Goal: Task Accomplishment & Management: Manage account settings

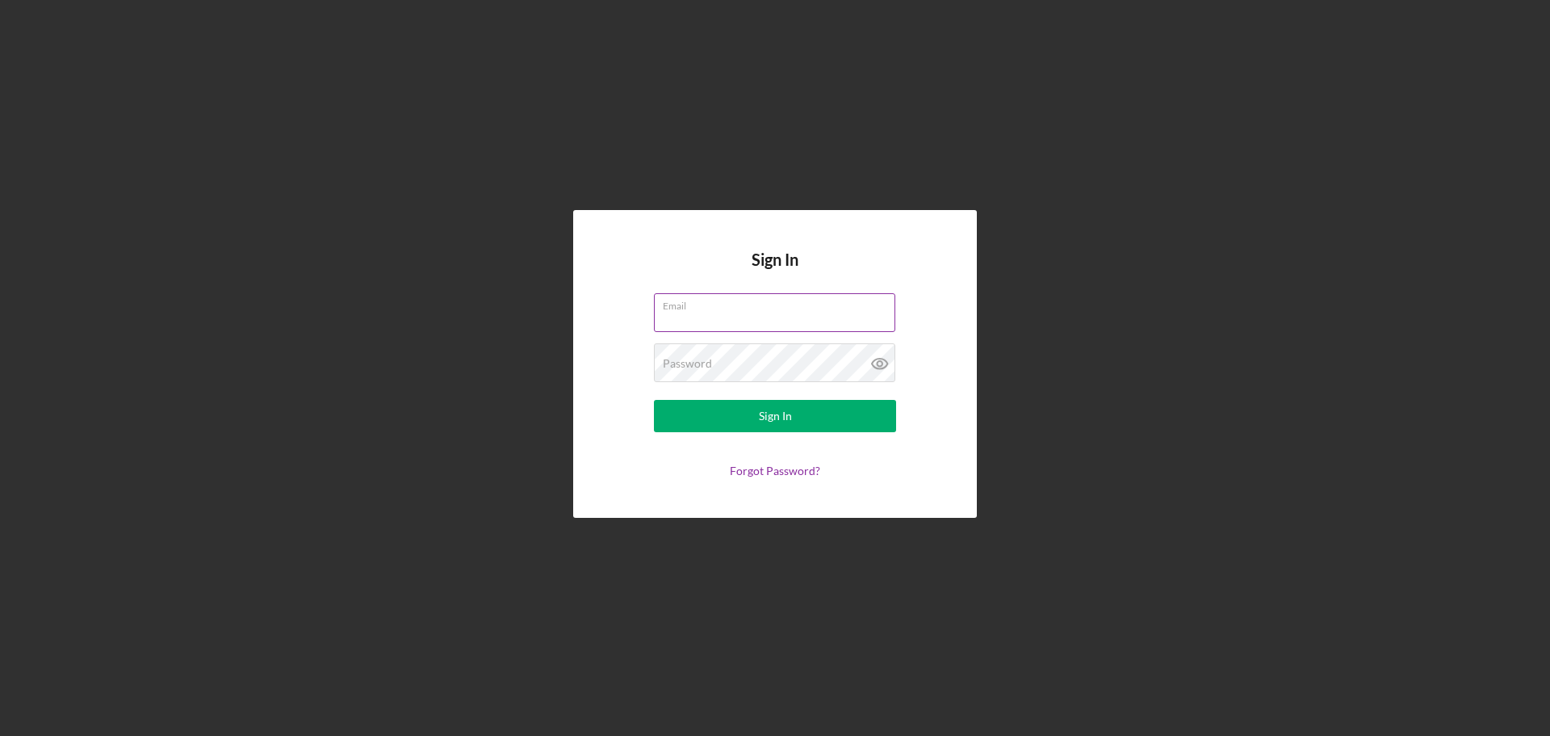
click at [712, 313] on input "Email" at bounding box center [774, 312] width 241 height 39
type input "[PERSON_NAME][EMAIL_ADDRESS][DOMAIN_NAME]"
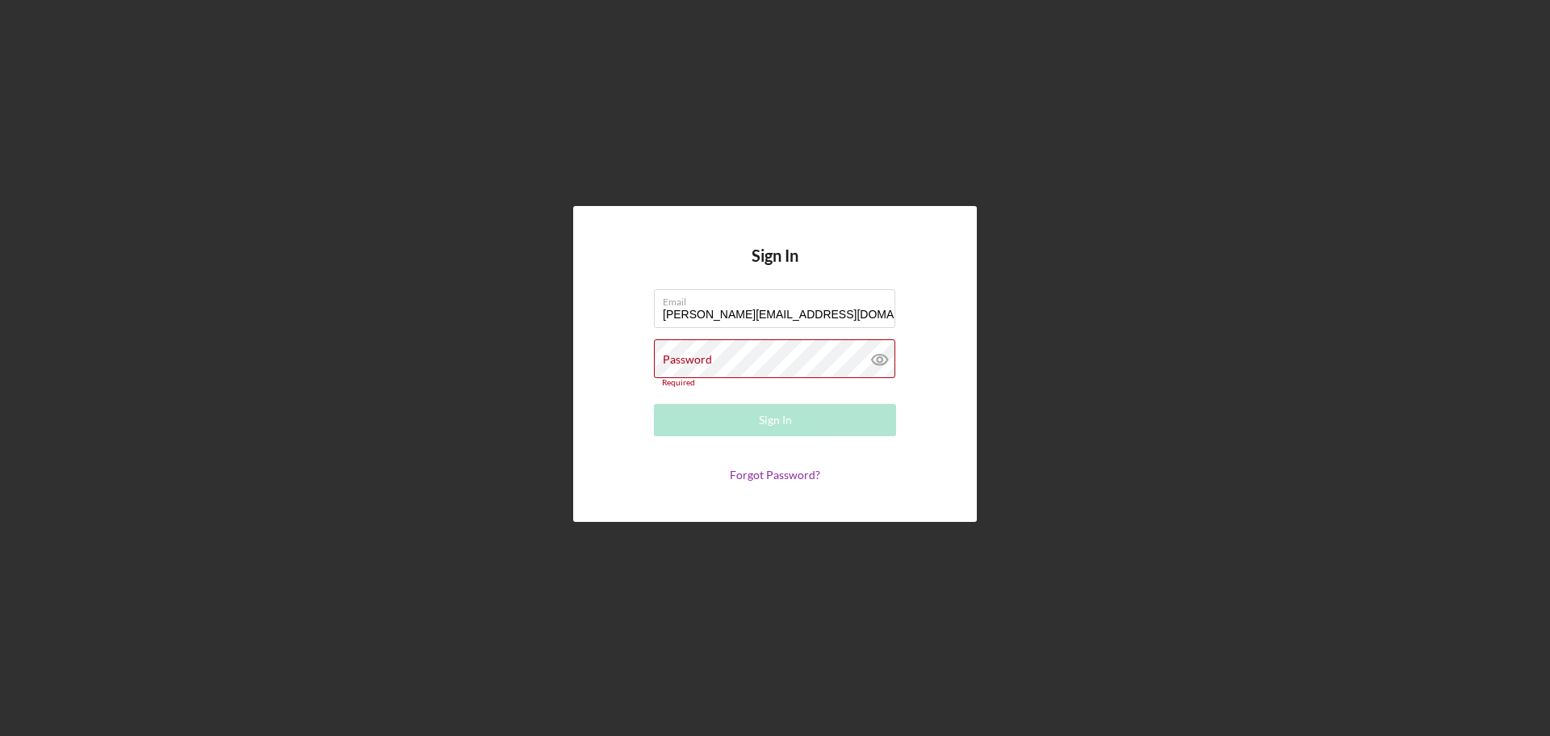
click at [806, 359] on div "Password Required" at bounding box center [775, 363] width 242 height 48
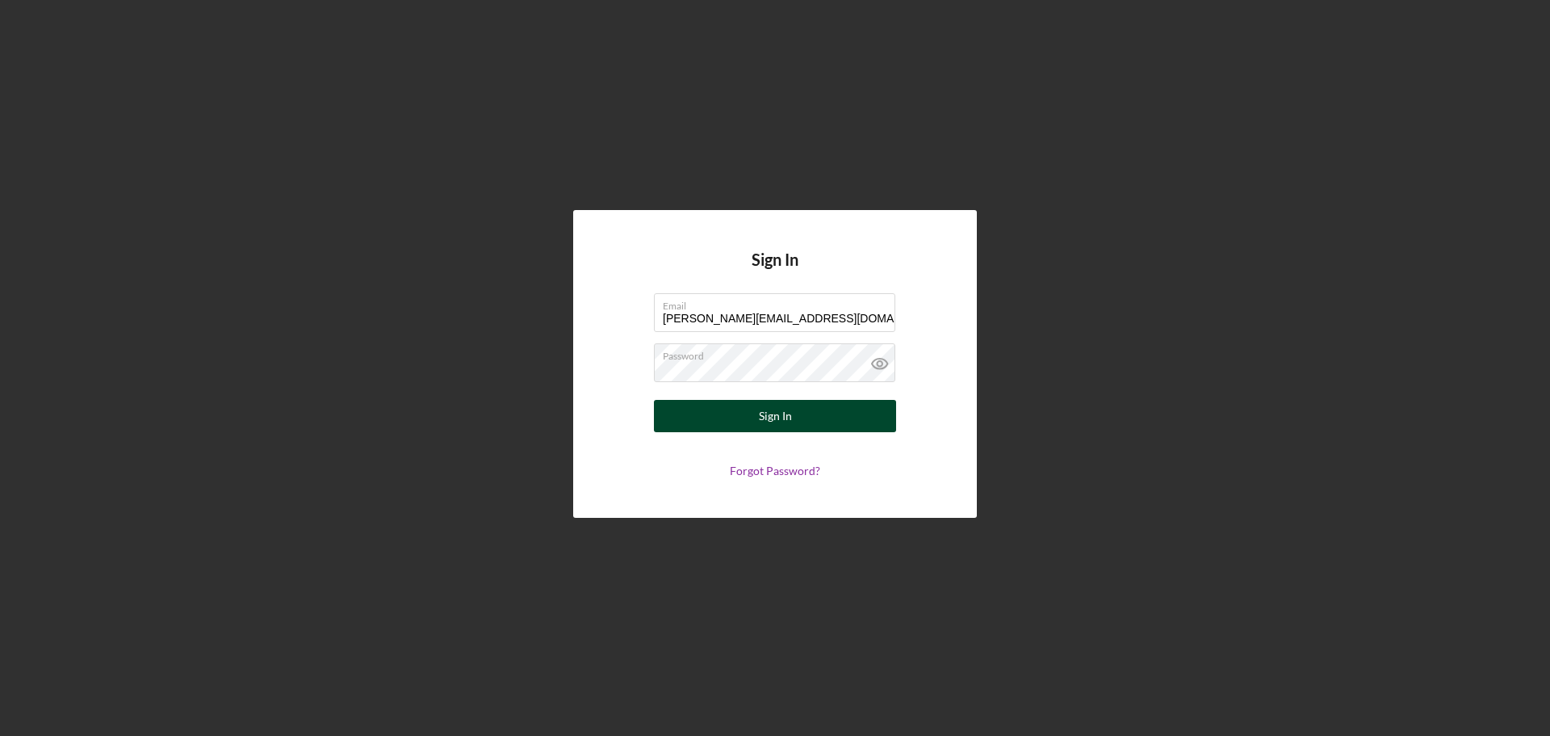
click at [805, 417] on button "Sign In" at bounding box center [775, 416] width 242 height 32
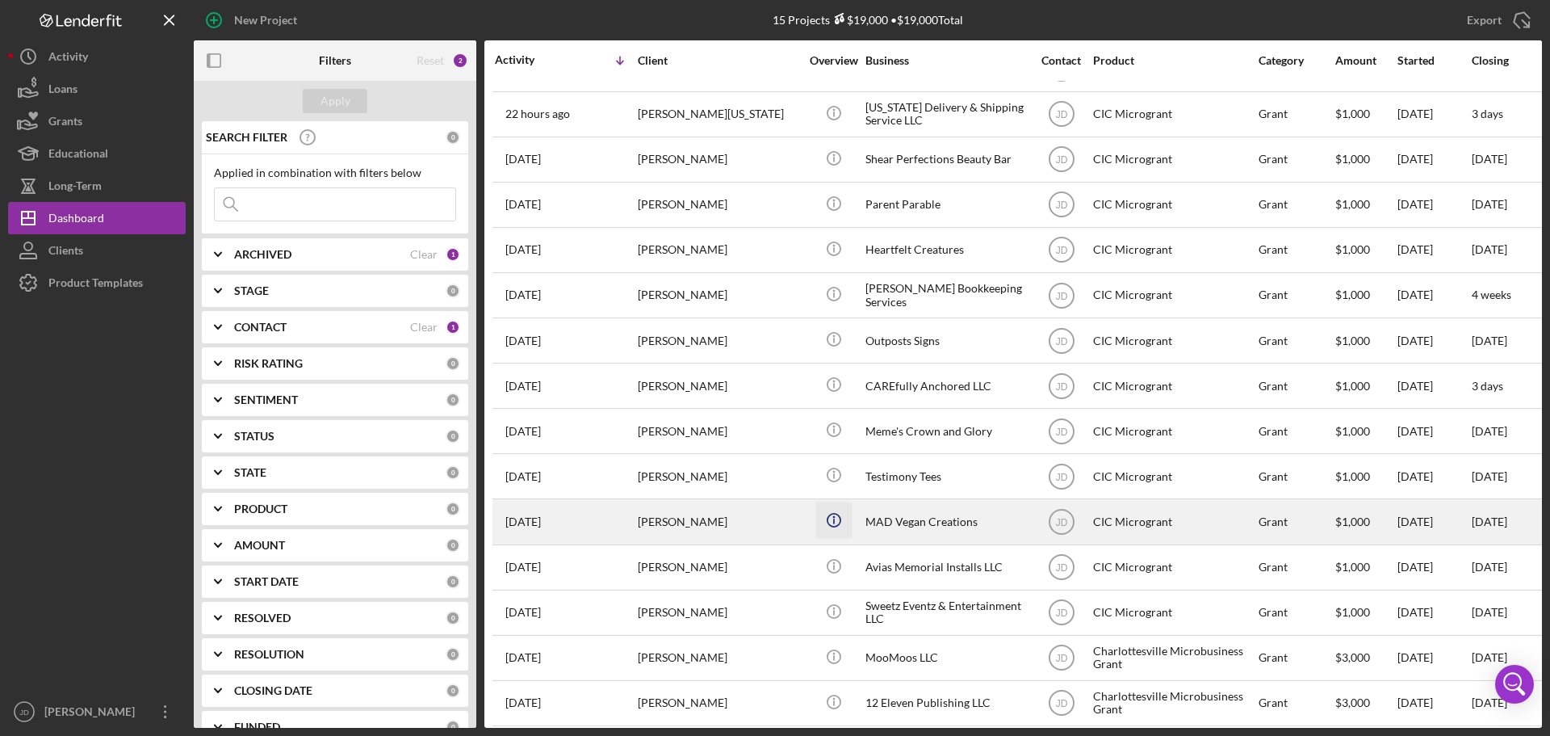
scroll to position [53, 0]
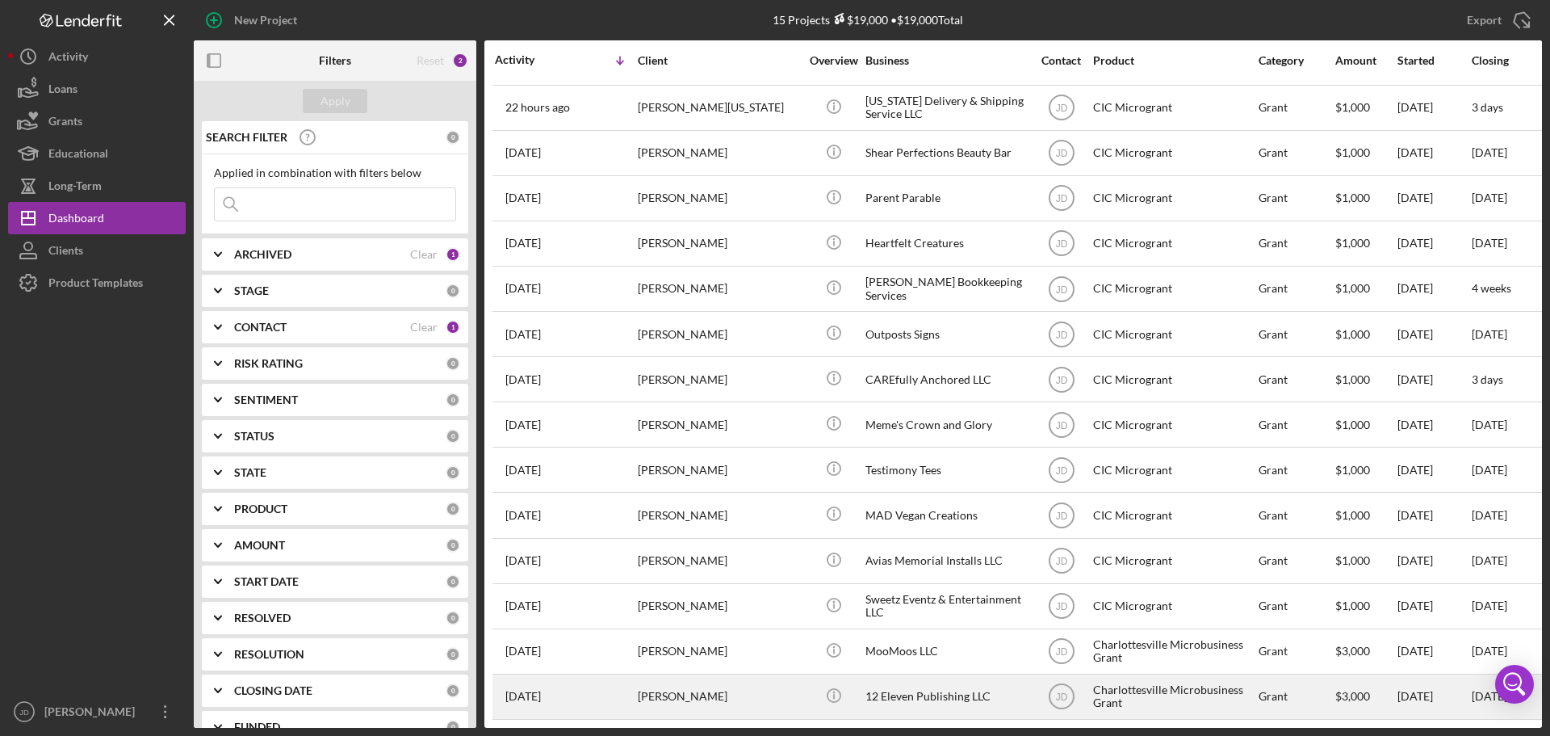
click at [770, 690] on div "[PERSON_NAME]" at bounding box center [719, 696] width 162 height 43
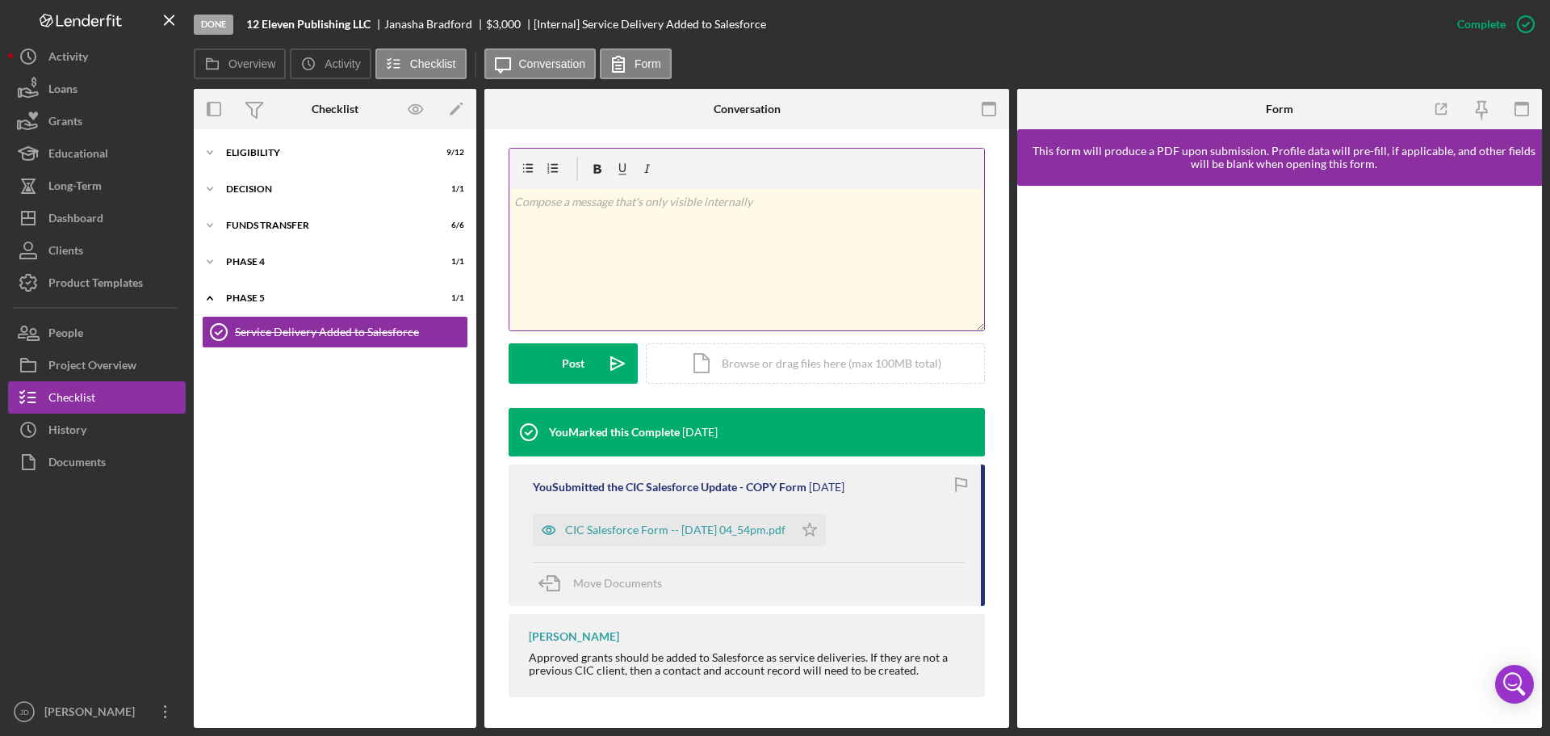
scroll to position [229, 0]
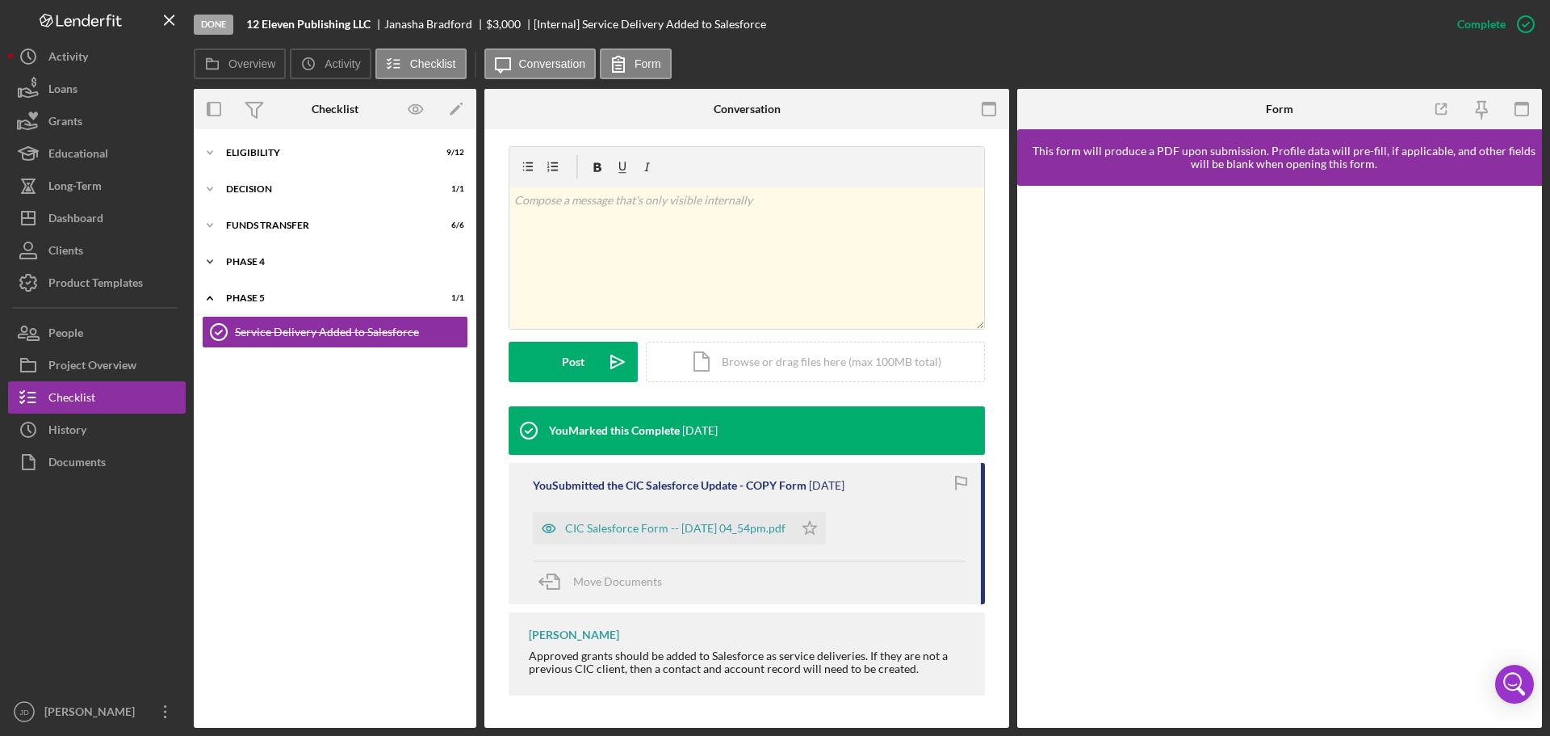
click at [243, 267] on div "Icon/Expander Phase 4 1 / 1" at bounding box center [335, 261] width 283 height 32
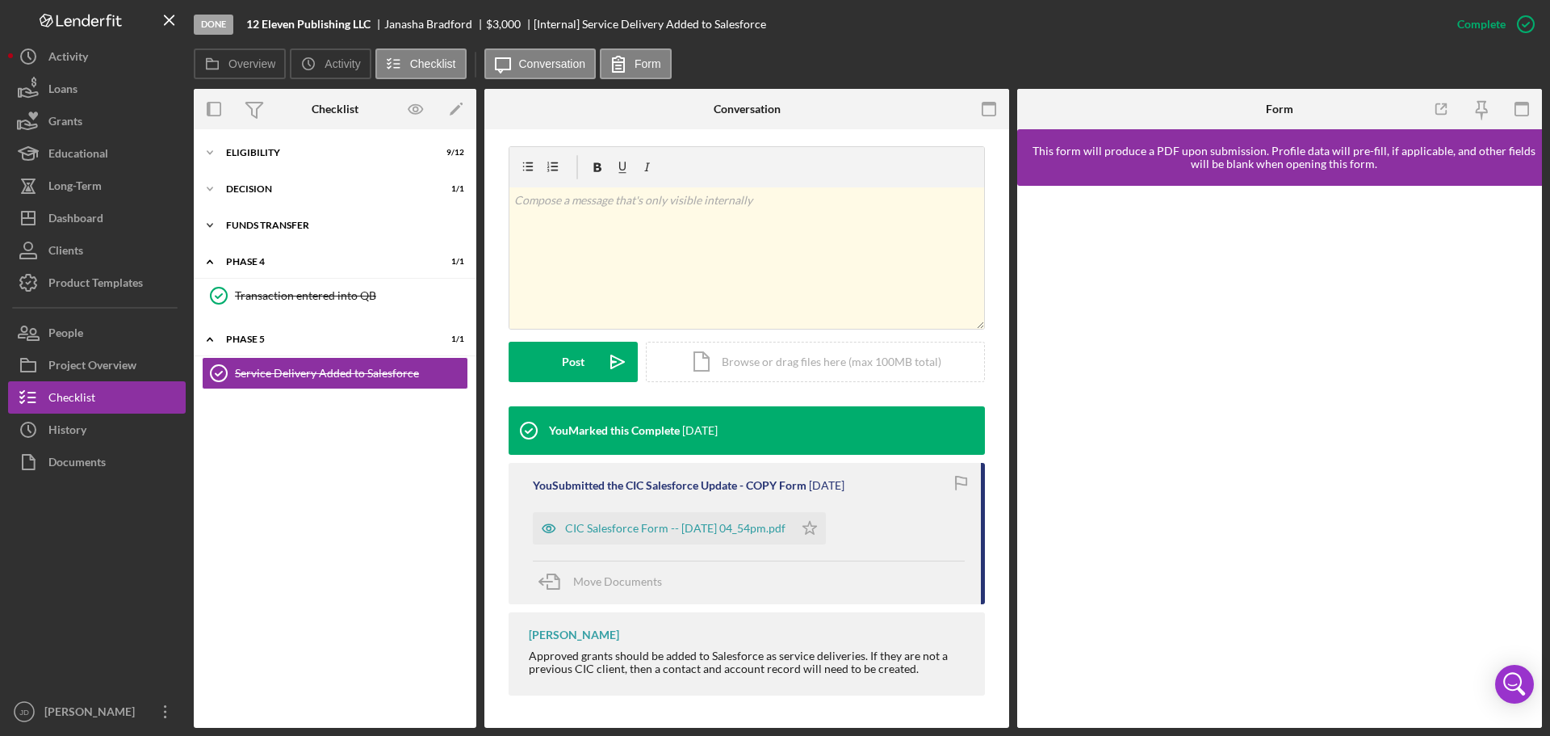
click at [261, 228] on div "FUNDS TRANSFER" at bounding box center [341, 225] width 230 height 10
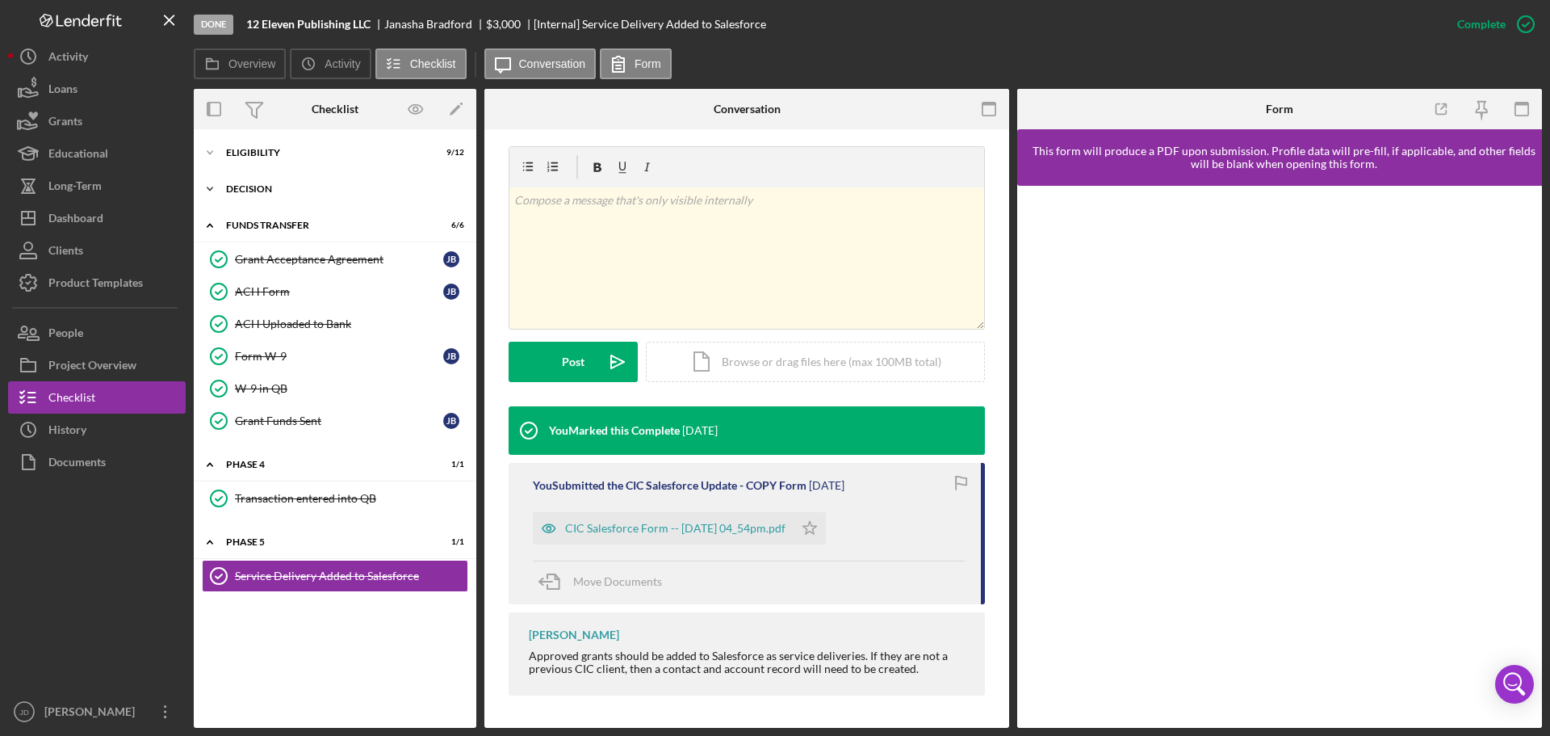
click at [258, 193] on div "DECISION" at bounding box center [341, 189] width 230 height 10
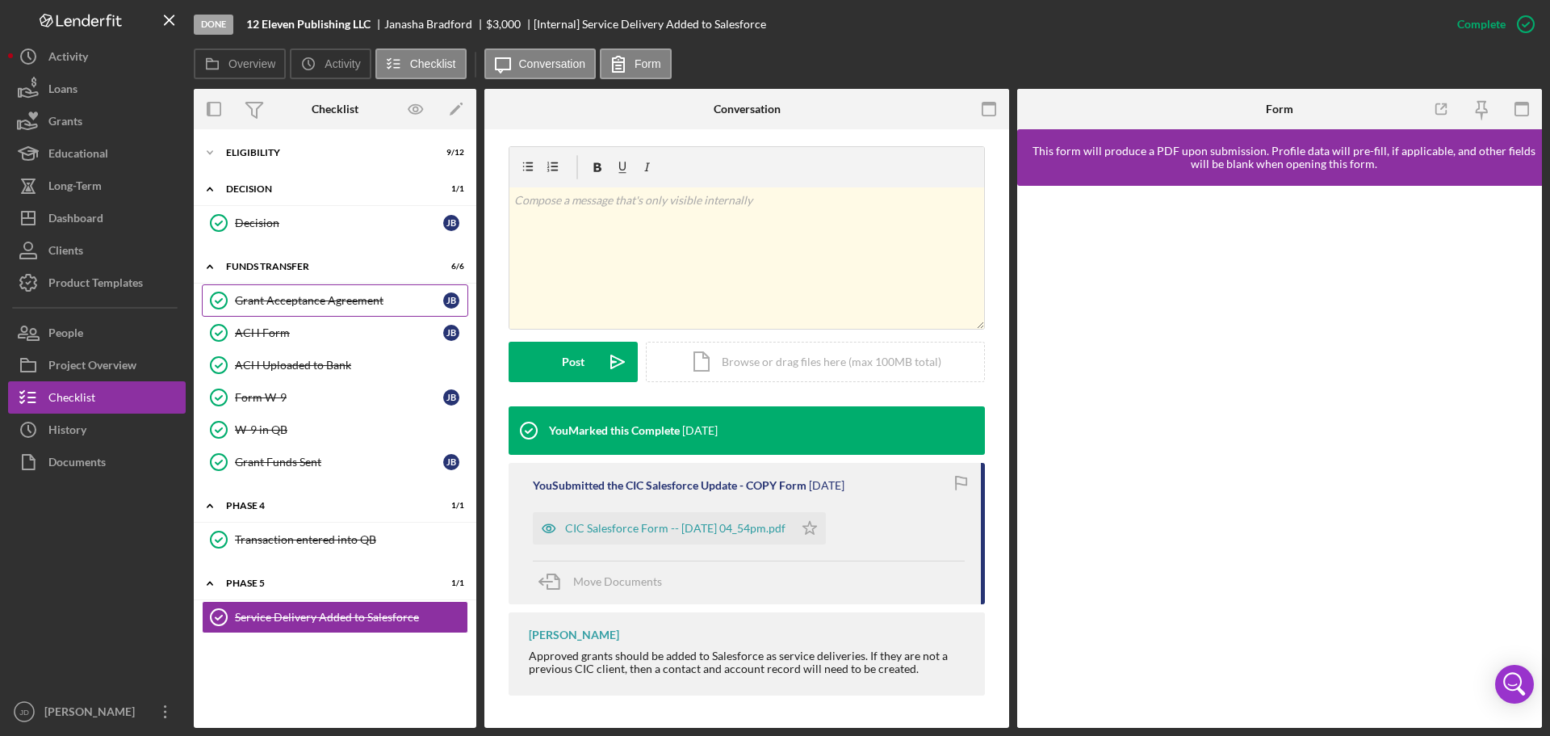
click at [308, 305] on div "Grant Acceptance Agreement" at bounding box center [339, 300] width 208 height 13
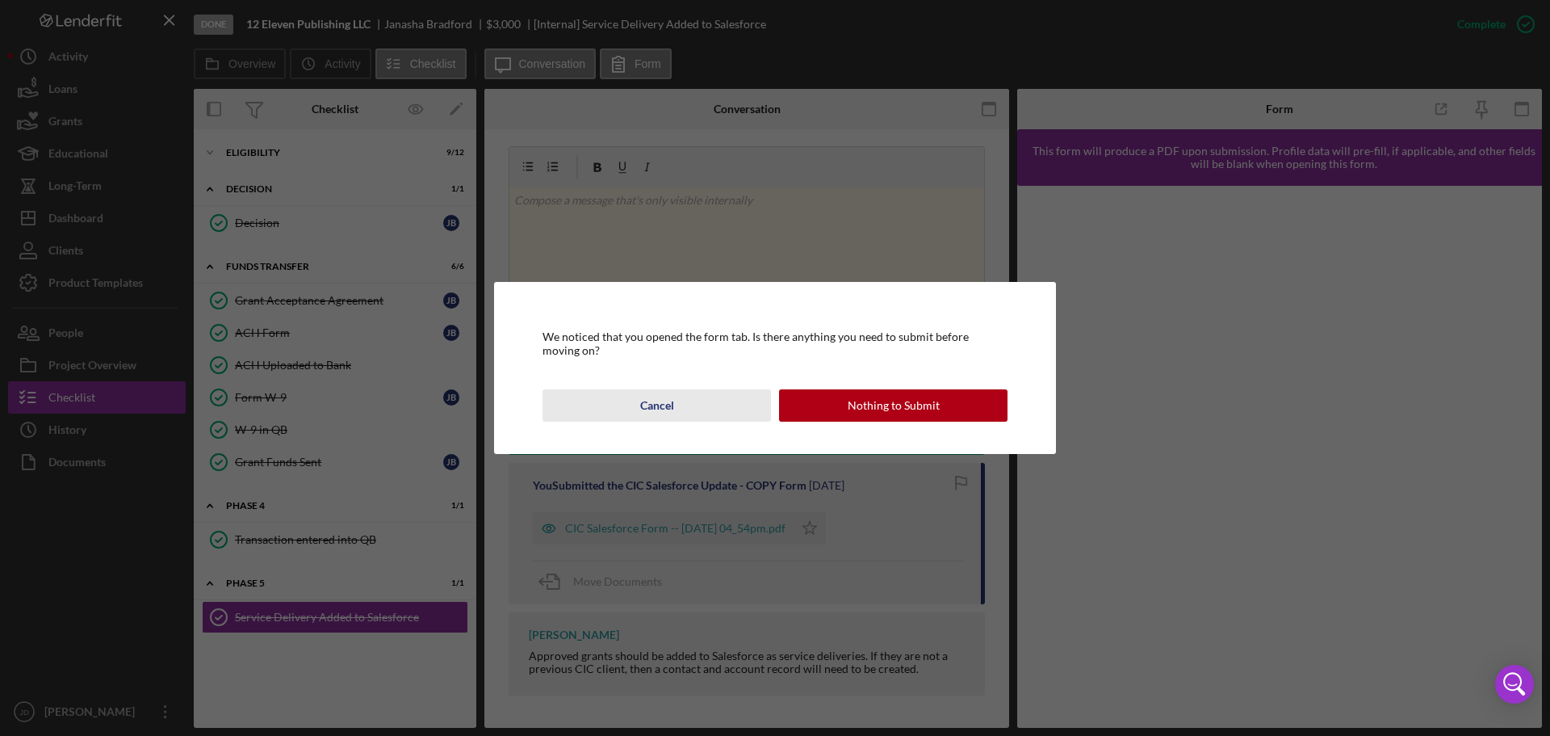
click at [673, 407] on button "Cancel" at bounding box center [657, 405] width 229 height 32
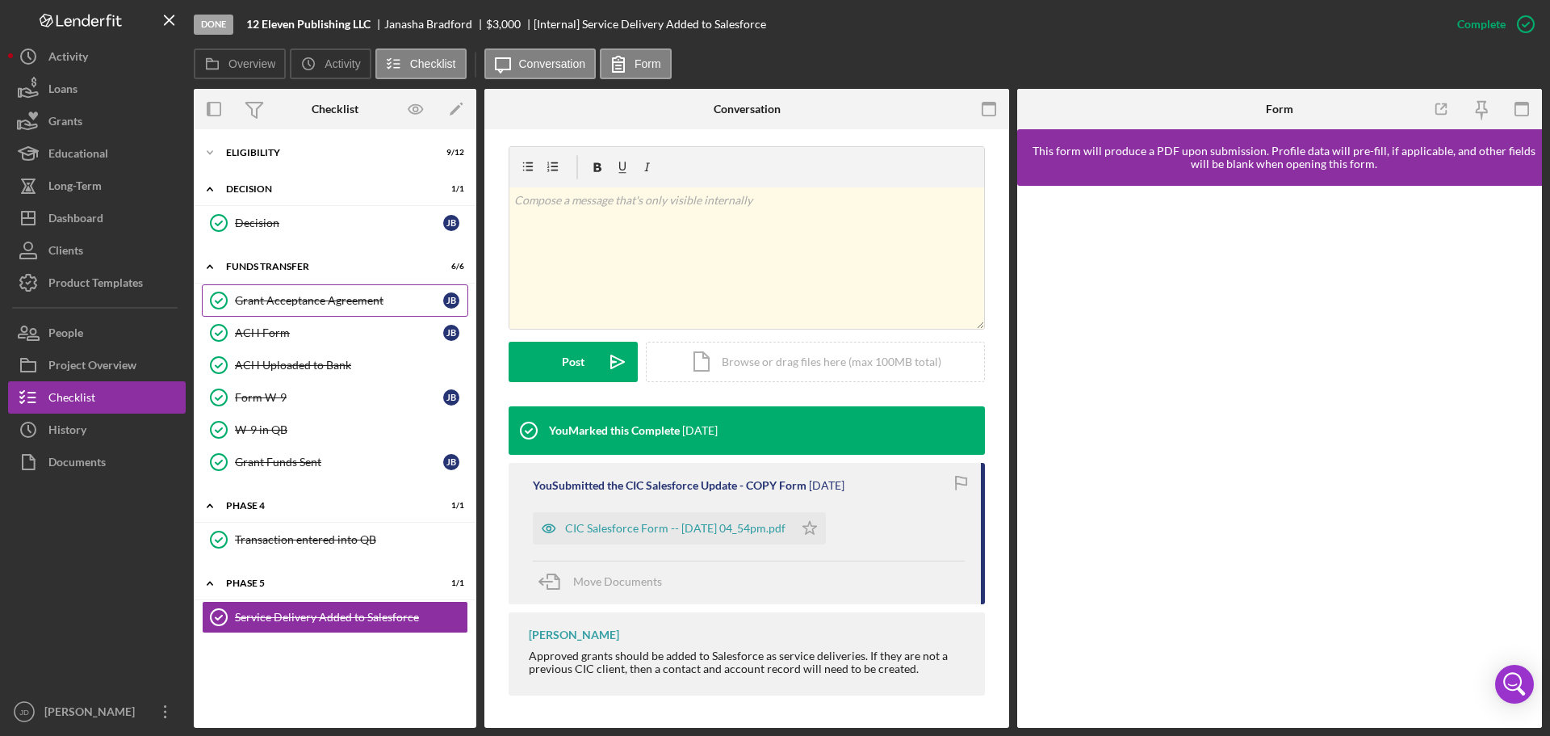
click at [307, 301] on div "Grant Acceptance Agreement" at bounding box center [339, 300] width 208 height 13
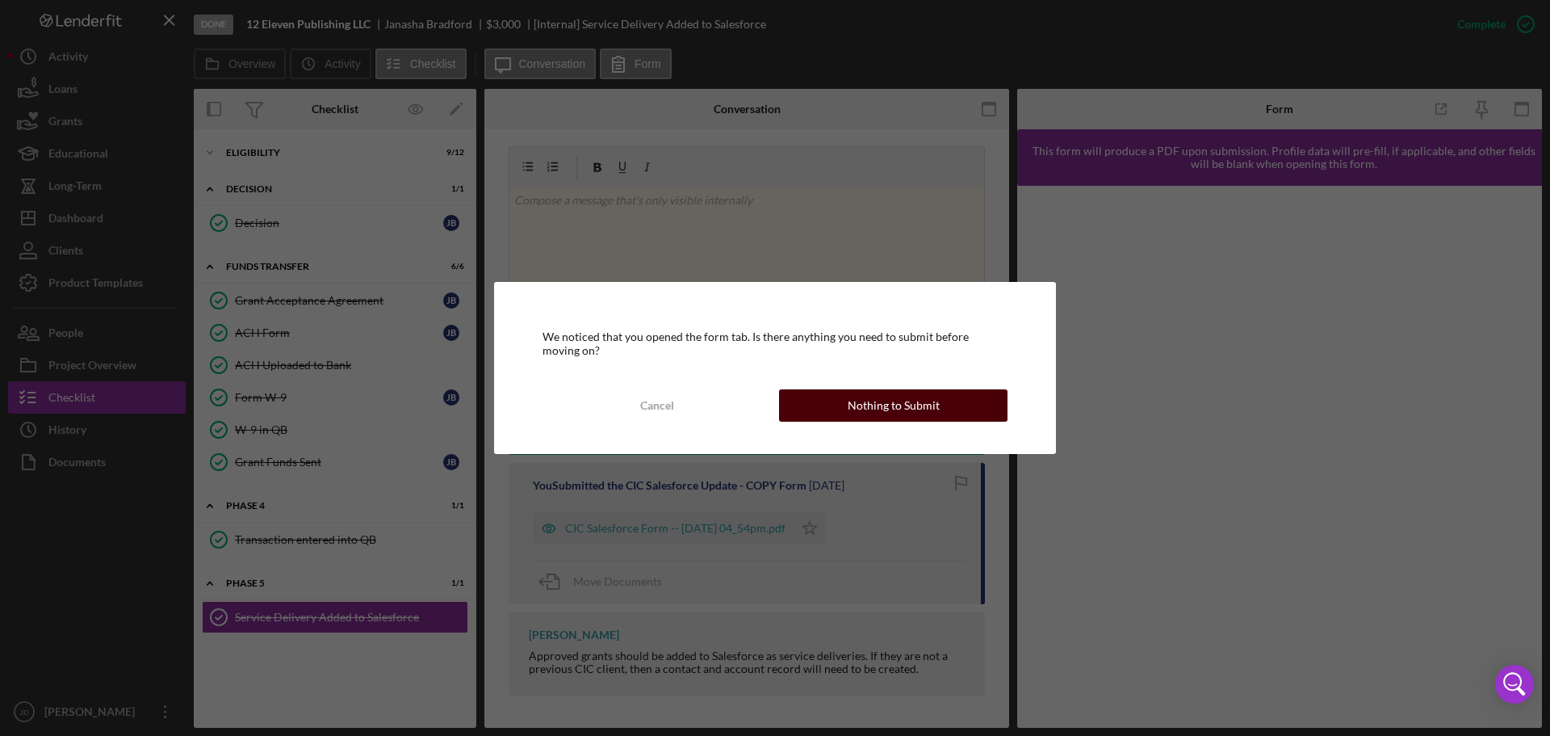
click at [870, 404] on div "Nothing to Submit" at bounding box center [894, 405] width 92 height 32
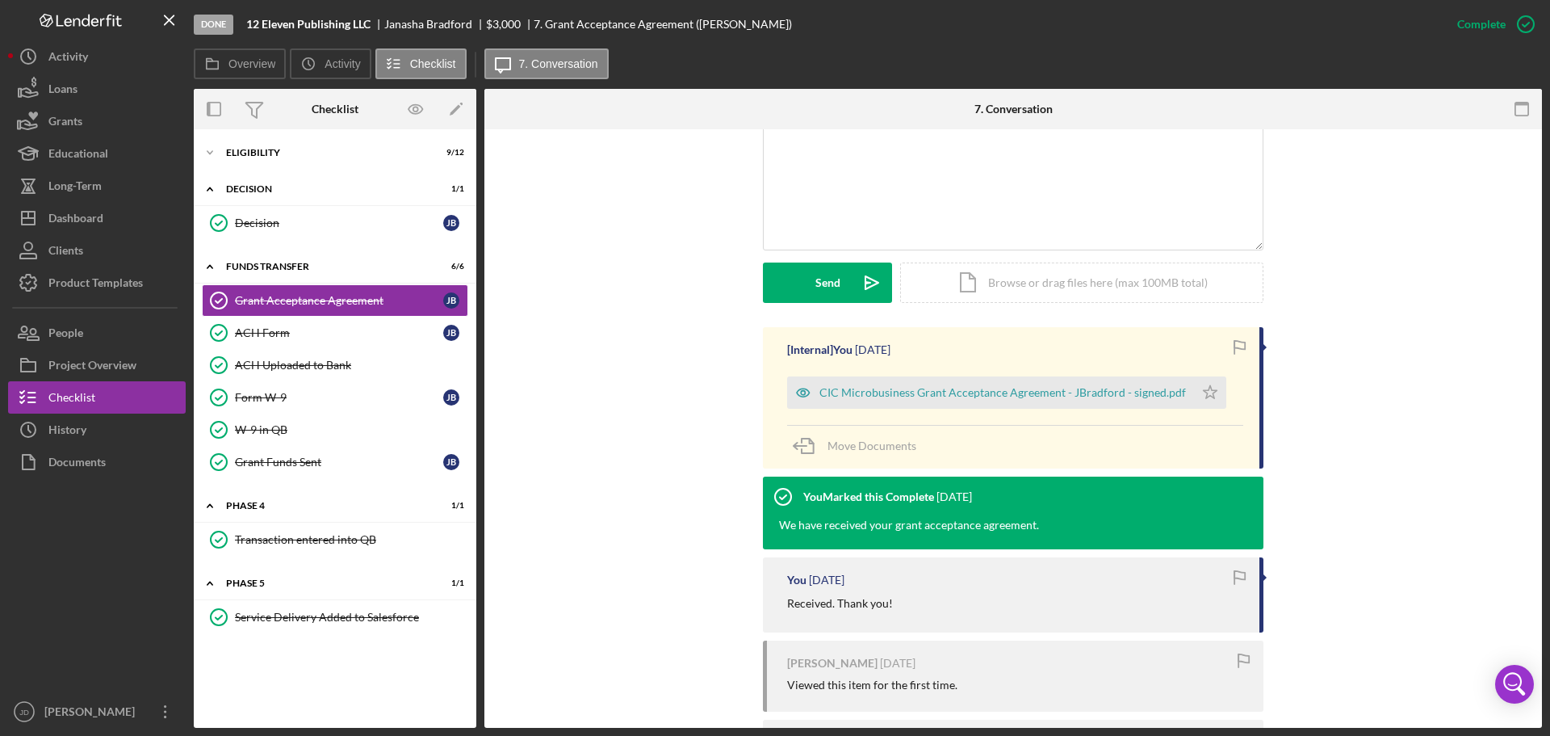
scroll to position [323, 0]
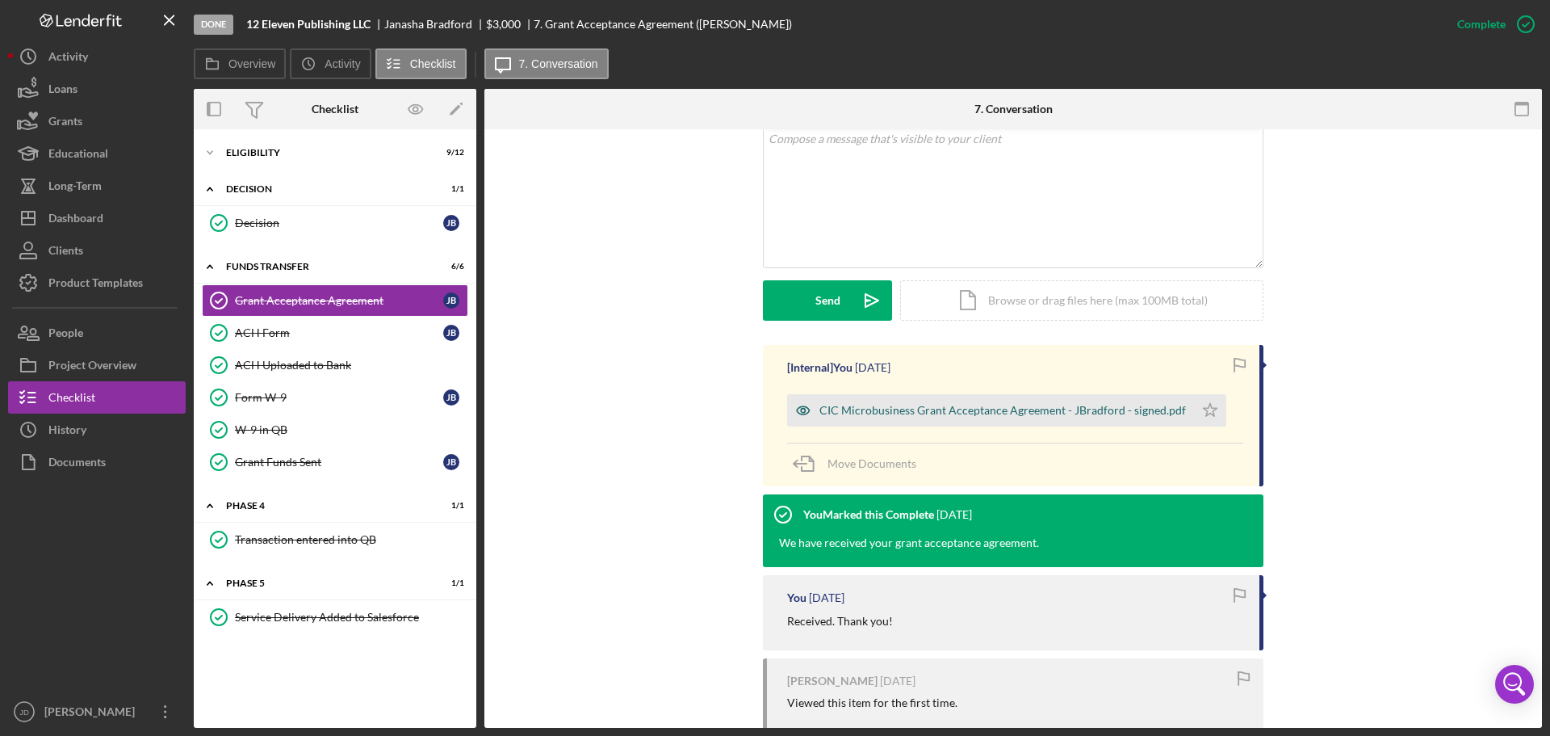
click at [885, 406] on div "CIC Microbusiness Grant Acceptance Agreement - JBradford - signed.pdf" at bounding box center [1003, 410] width 367 height 13
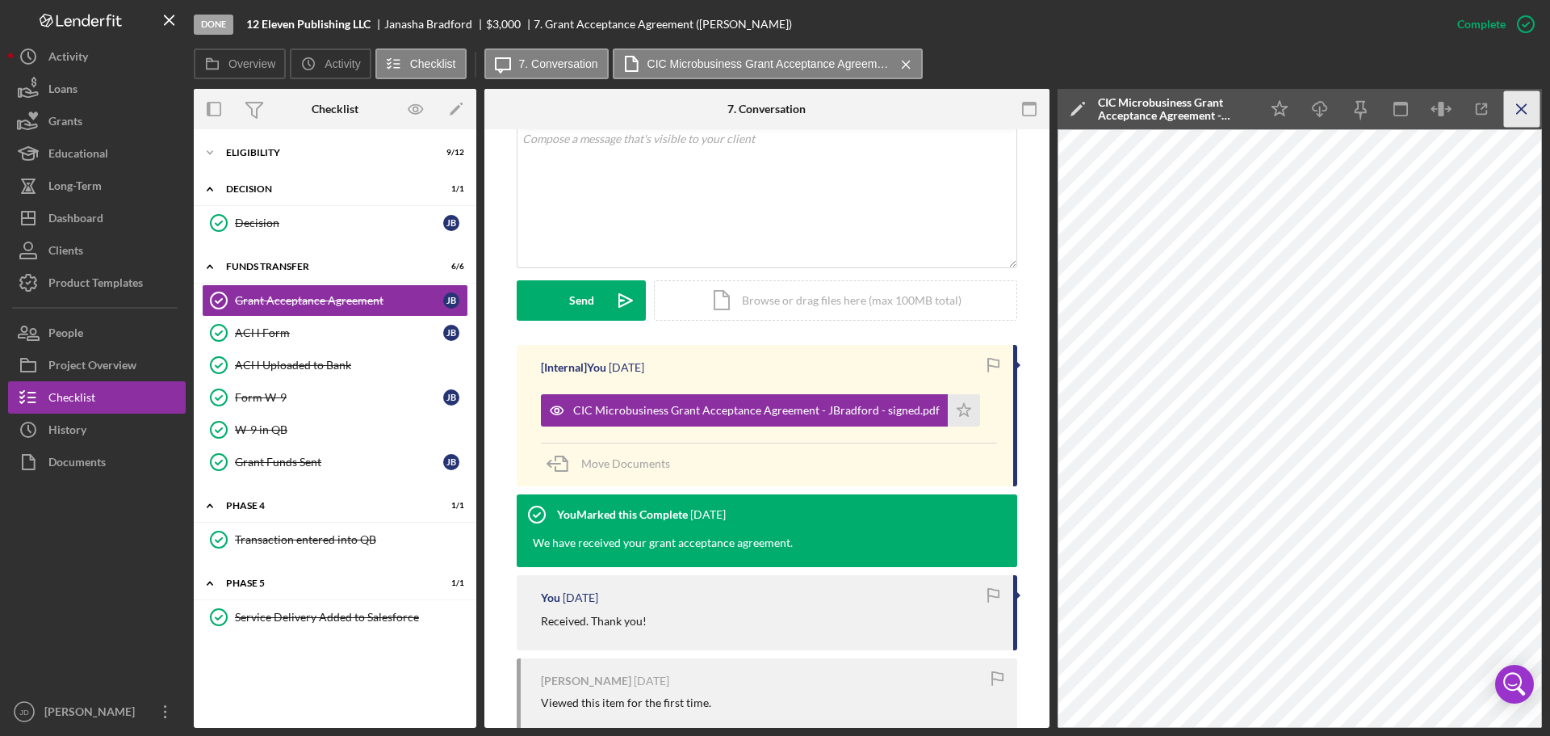
click at [1522, 111] on icon "Icon/Menu Close" at bounding box center [1522, 109] width 36 height 36
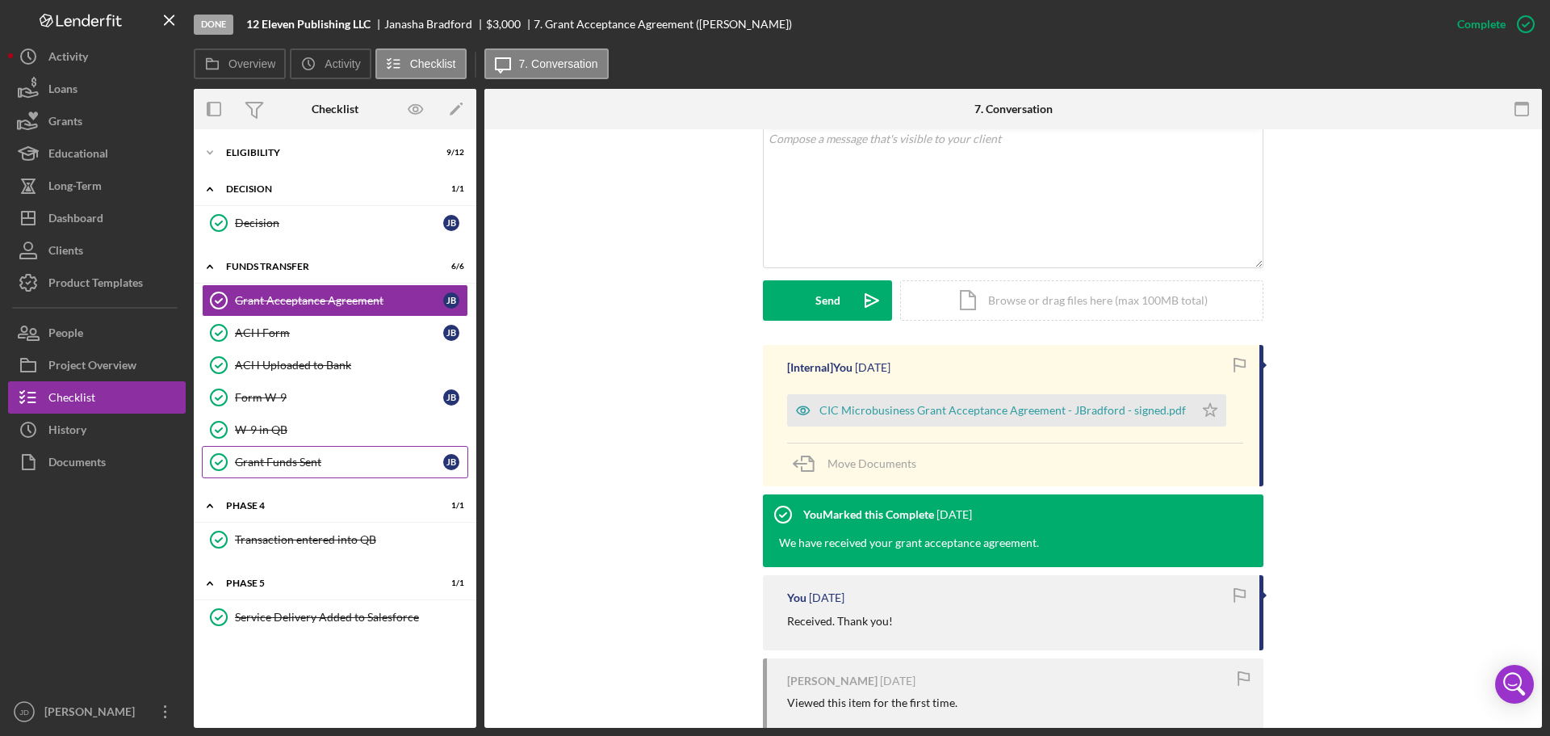
click at [276, 464] on div "Grant Funds Sent" at bounding box center [339, 461] width 208 height 13
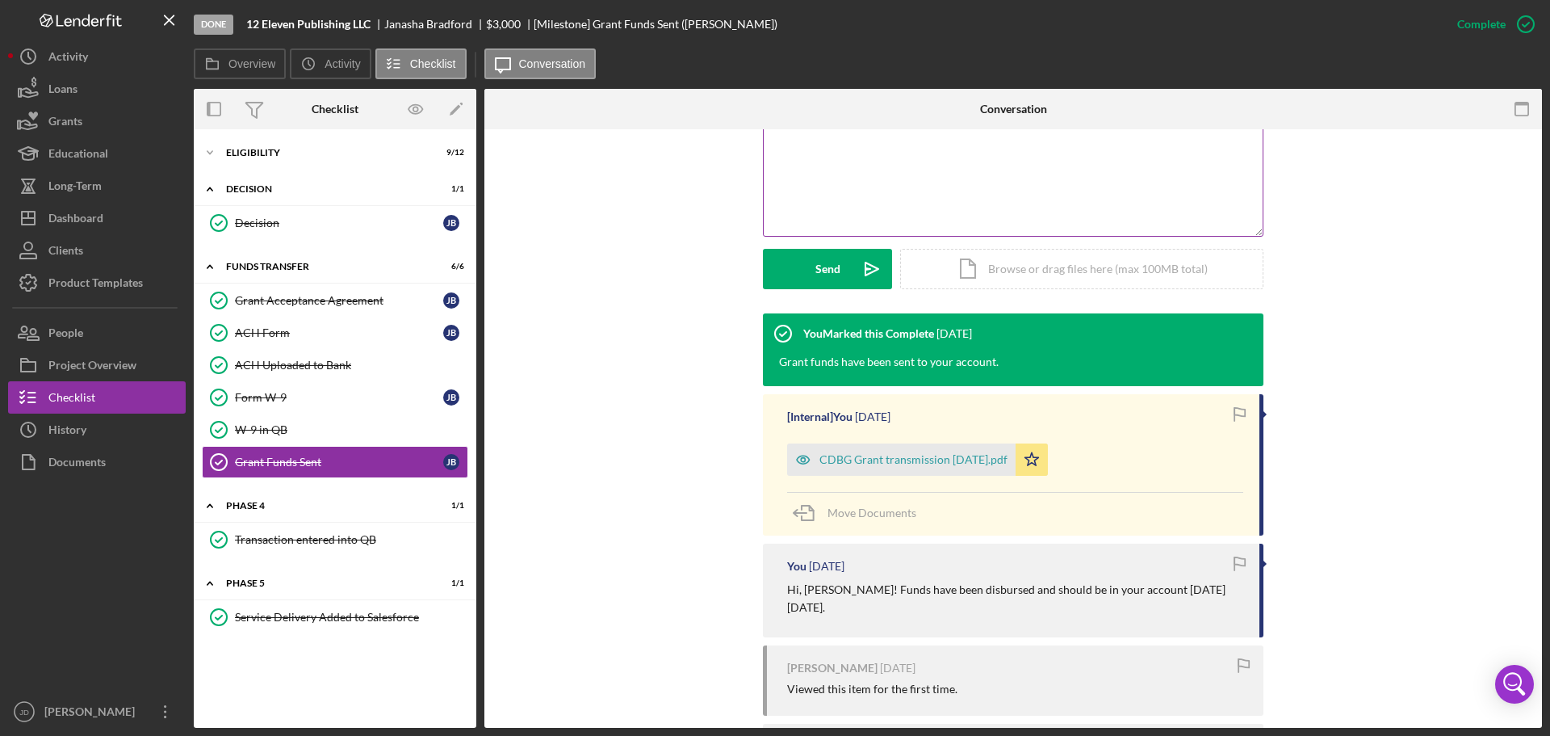
scroll to position [466, 0]
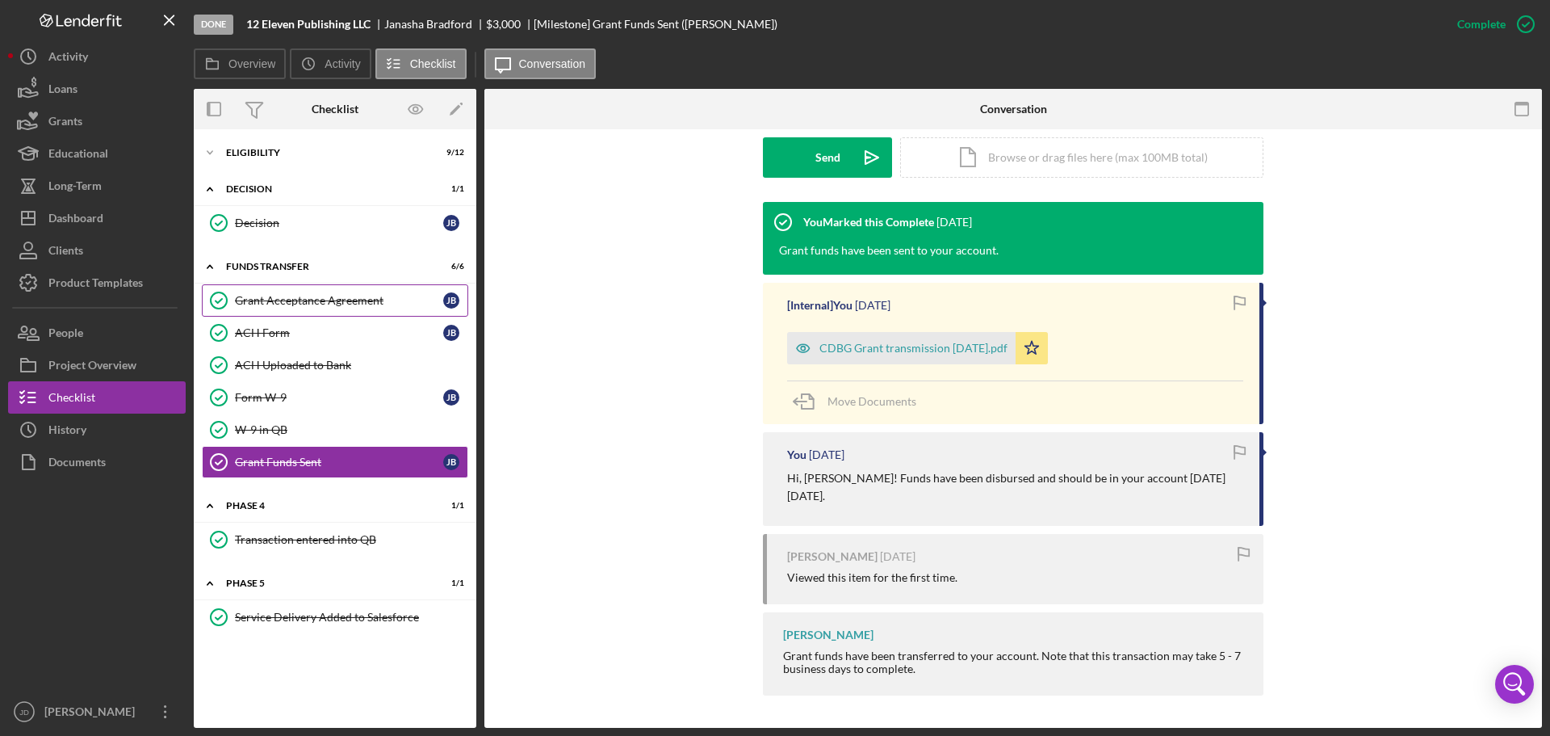
click at [261, 302] on div "Grant Acceptance Agreement" at bounding box center [339, 300] width 208 height 13
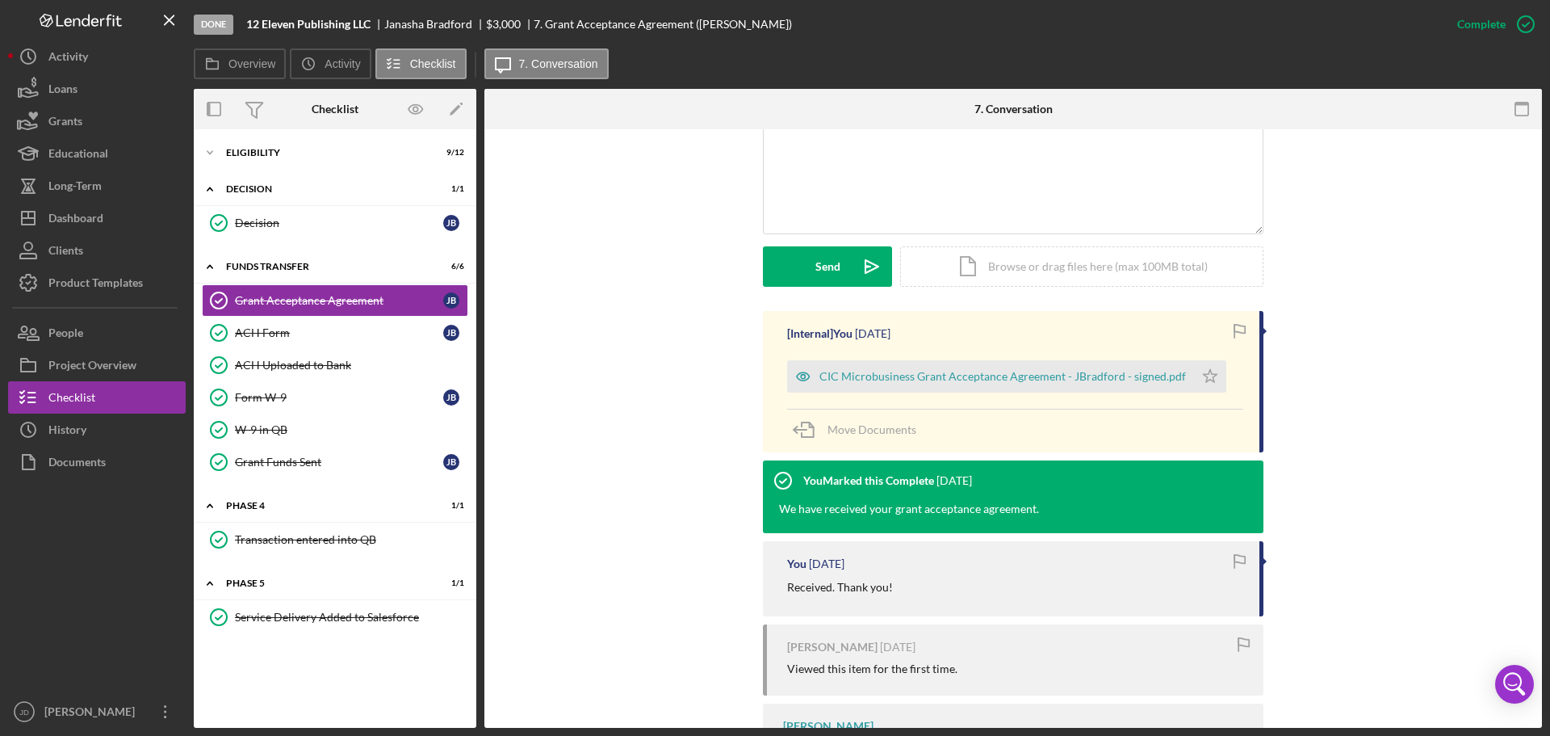
scroll to position [461, 0]
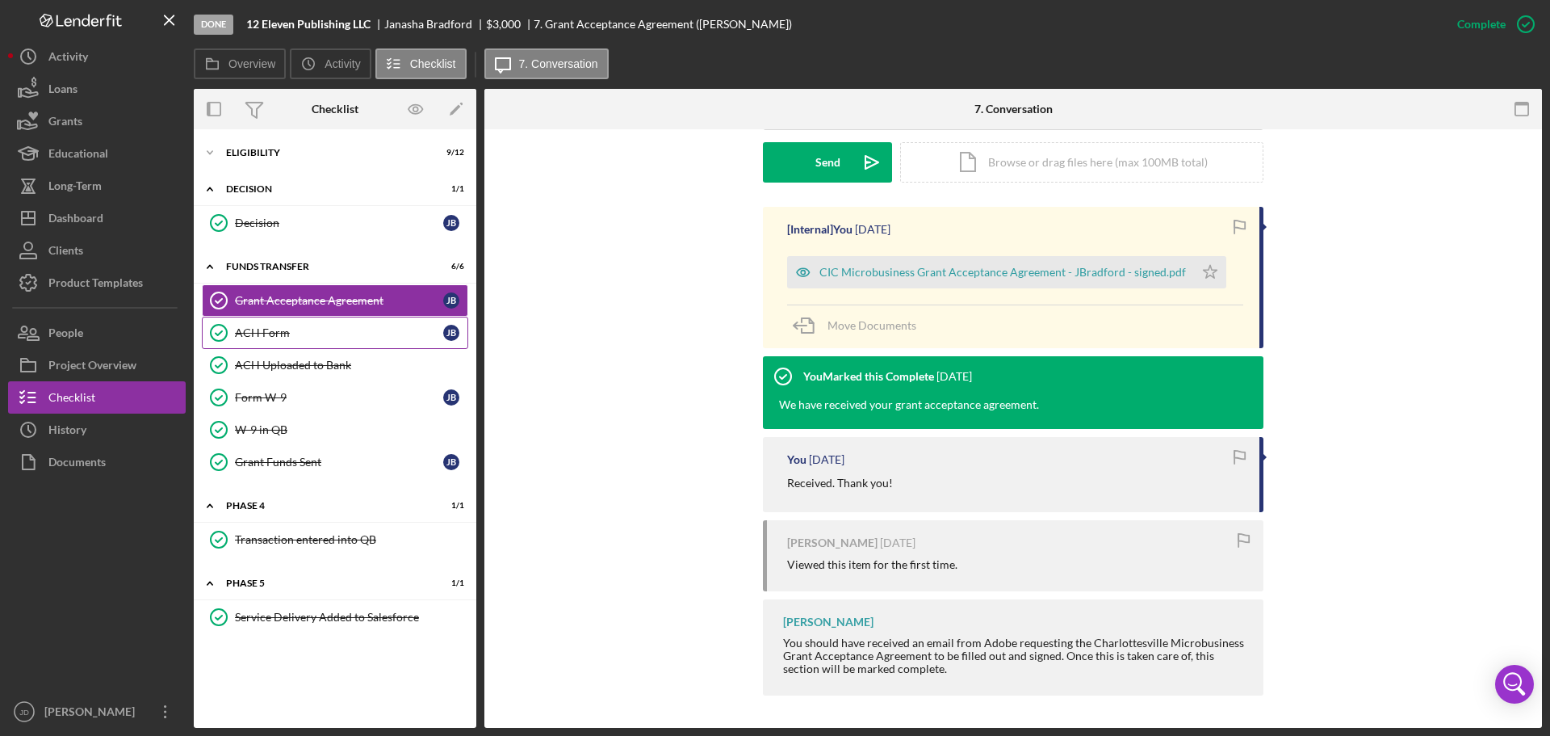
click at [264, 330] on div "ACH Form" at bounding box center [339, 332] width 208 height 13
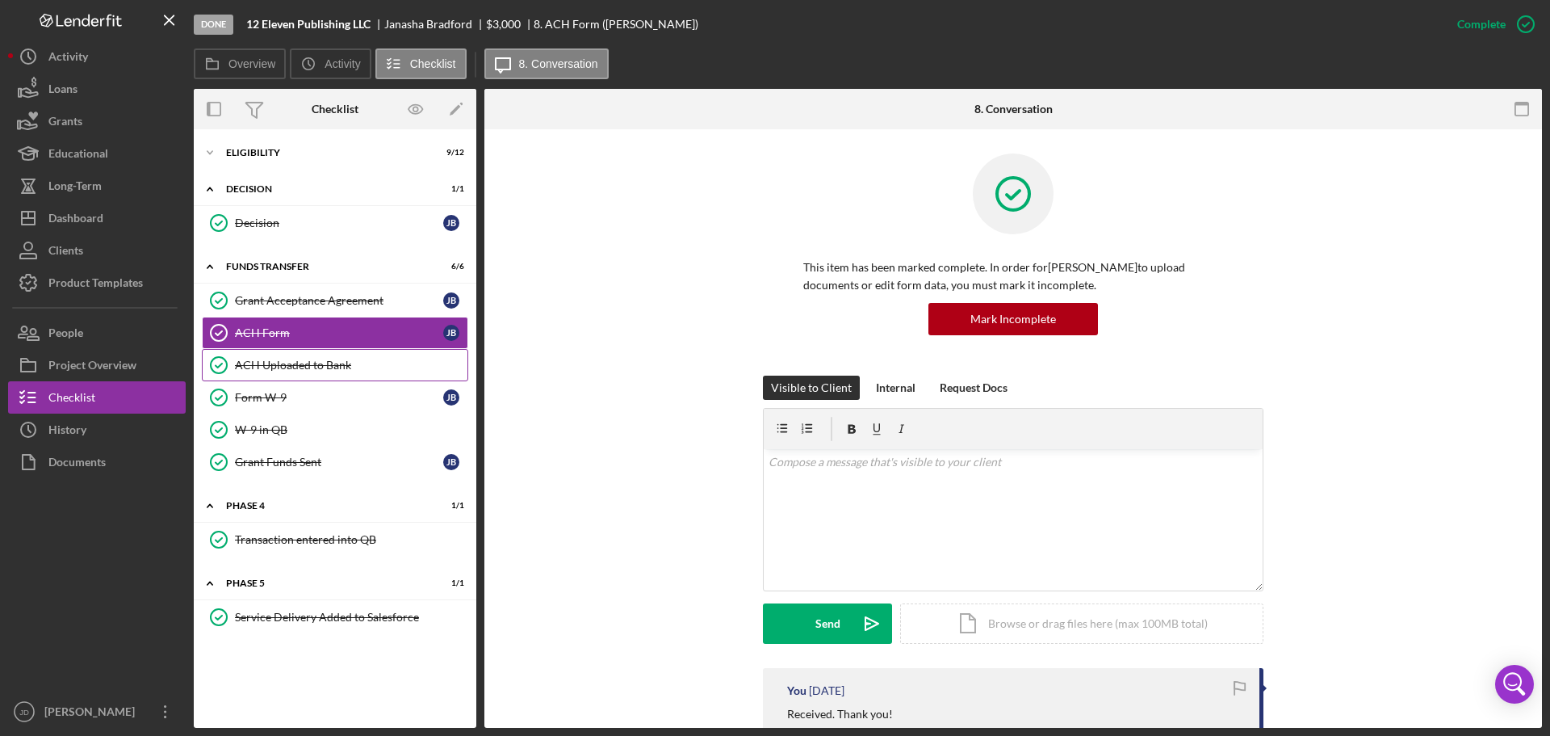
click at [260, 369] on div "ACH Uploaded to Bank" at bounding box center [351, 365] width 233 height 13
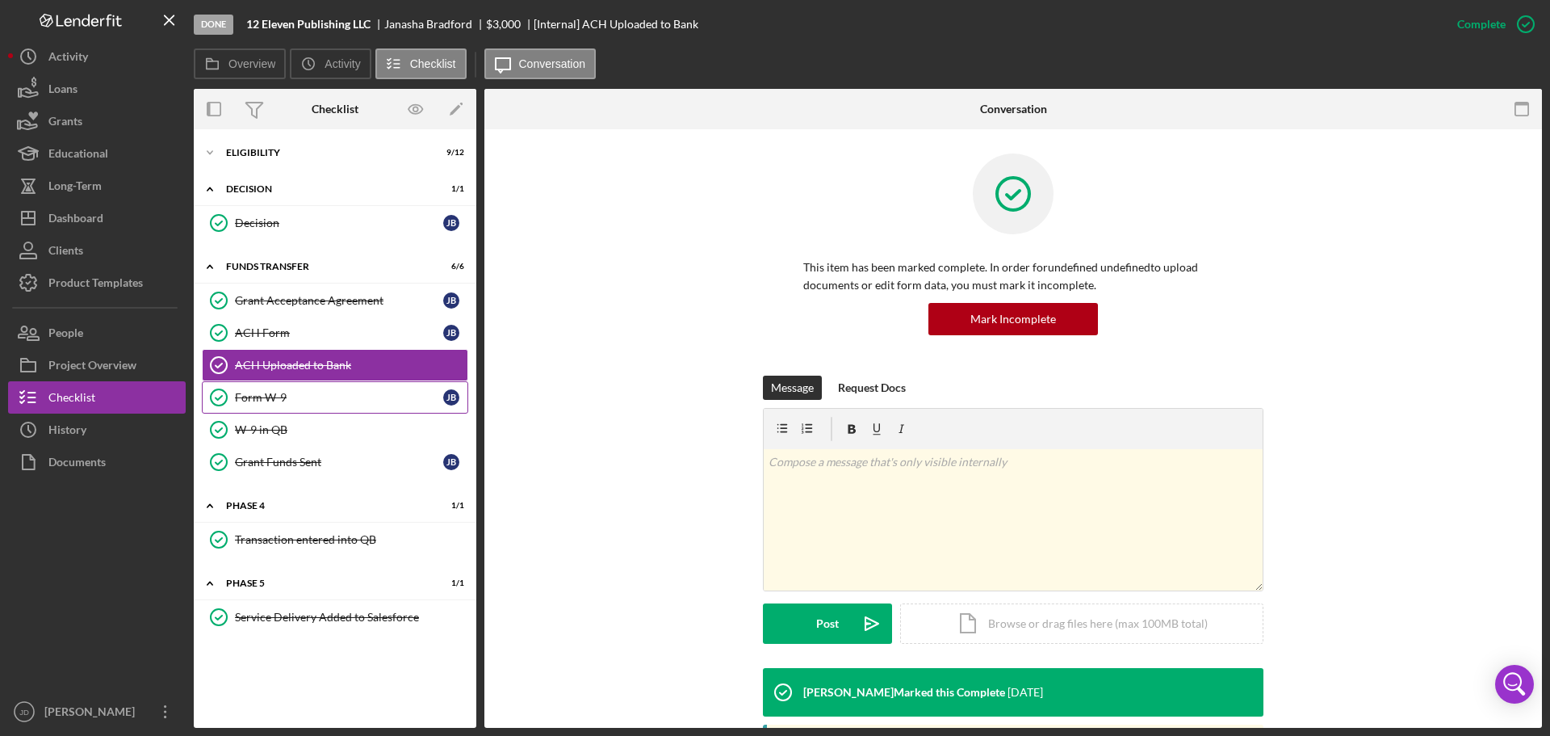
click at [262, 397] on div "Form W-9" at bounding box center [339, 397] width 208 height 13
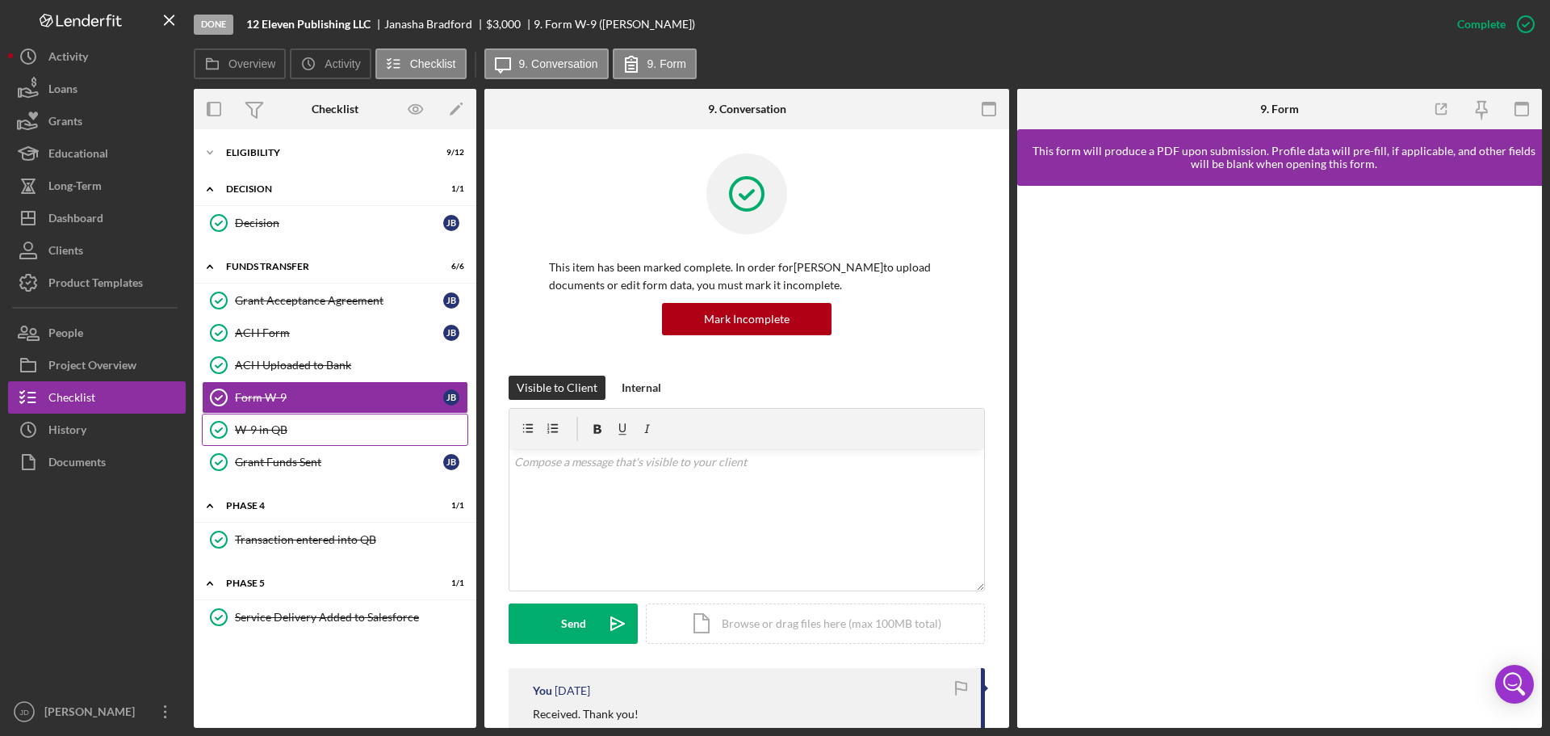
click at [266, 434] on div "W-9 in QB" at bounding box center [351, 429] width 233 height 13
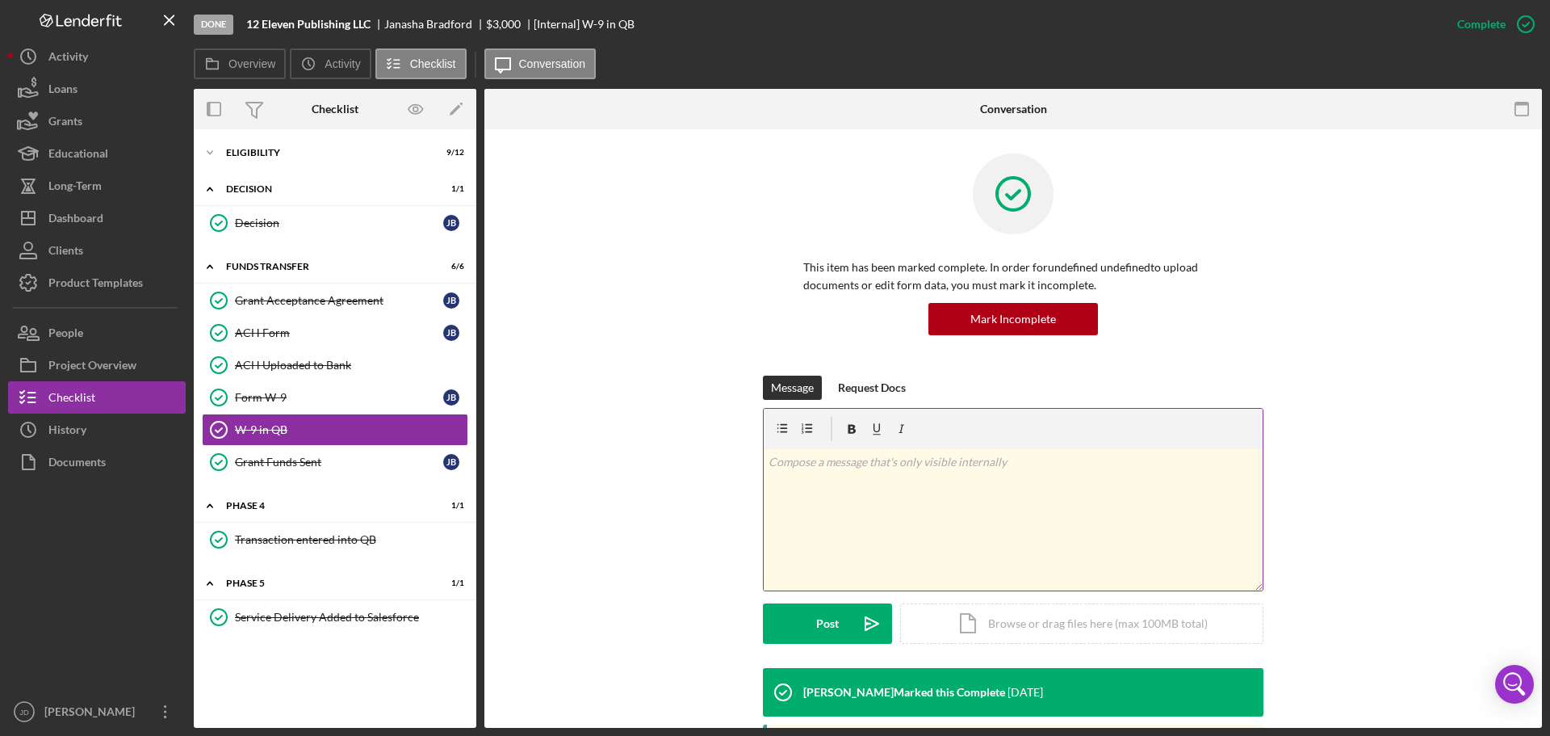
scroll to position [193, 0]
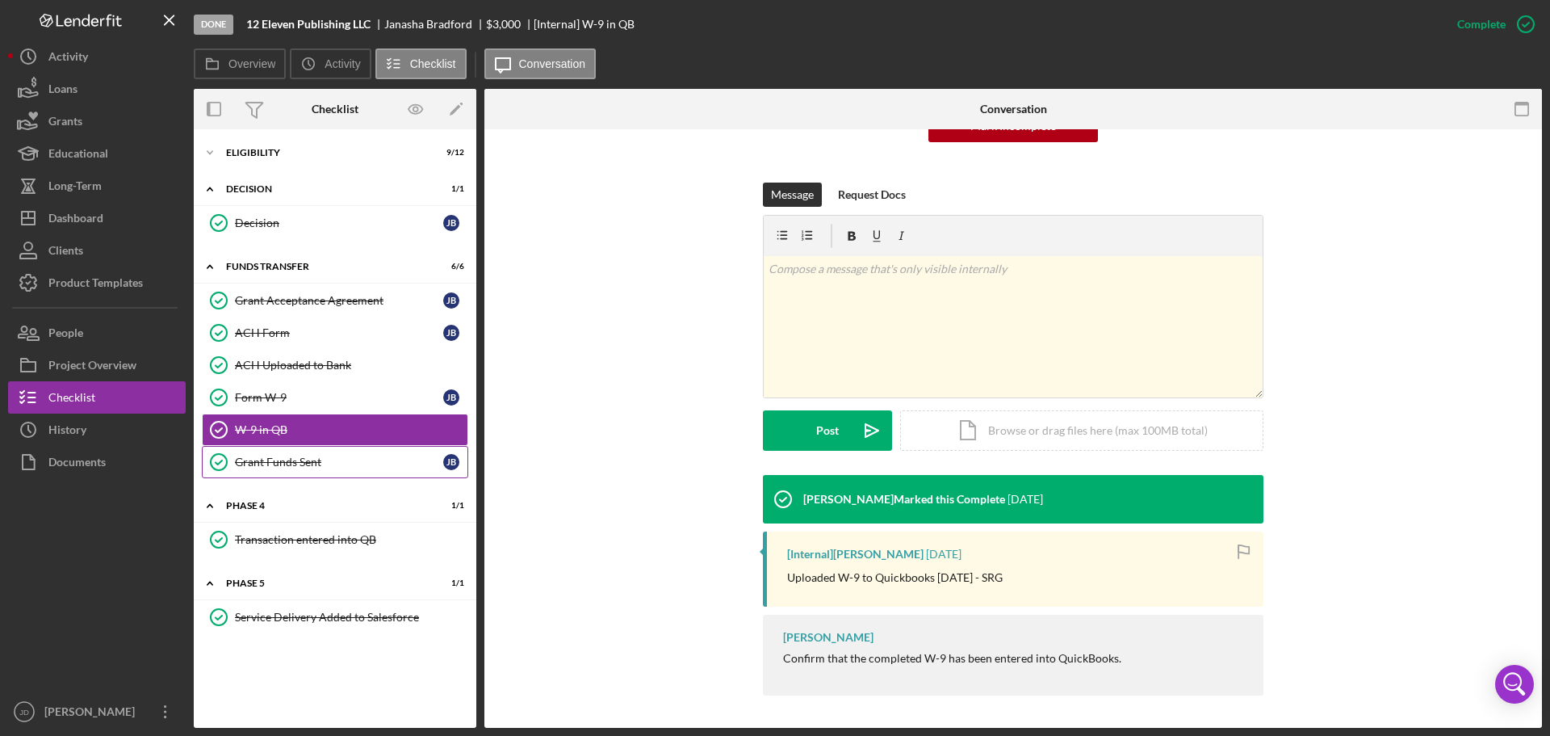
click at [270, 459] on div "Grant Funds Sent" at bounding box center [339, 461] width 208 height 13
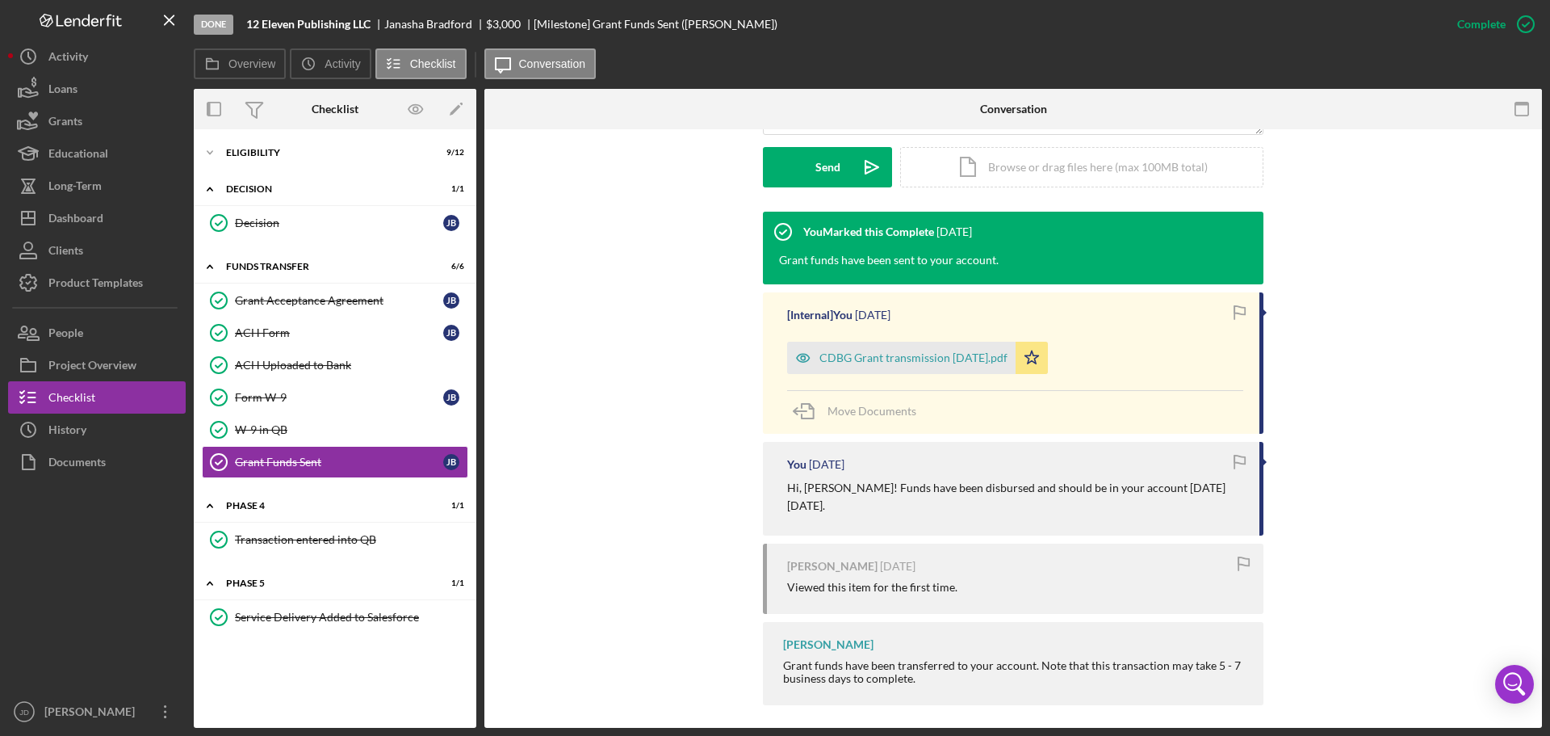
scroll to position [466, 0]
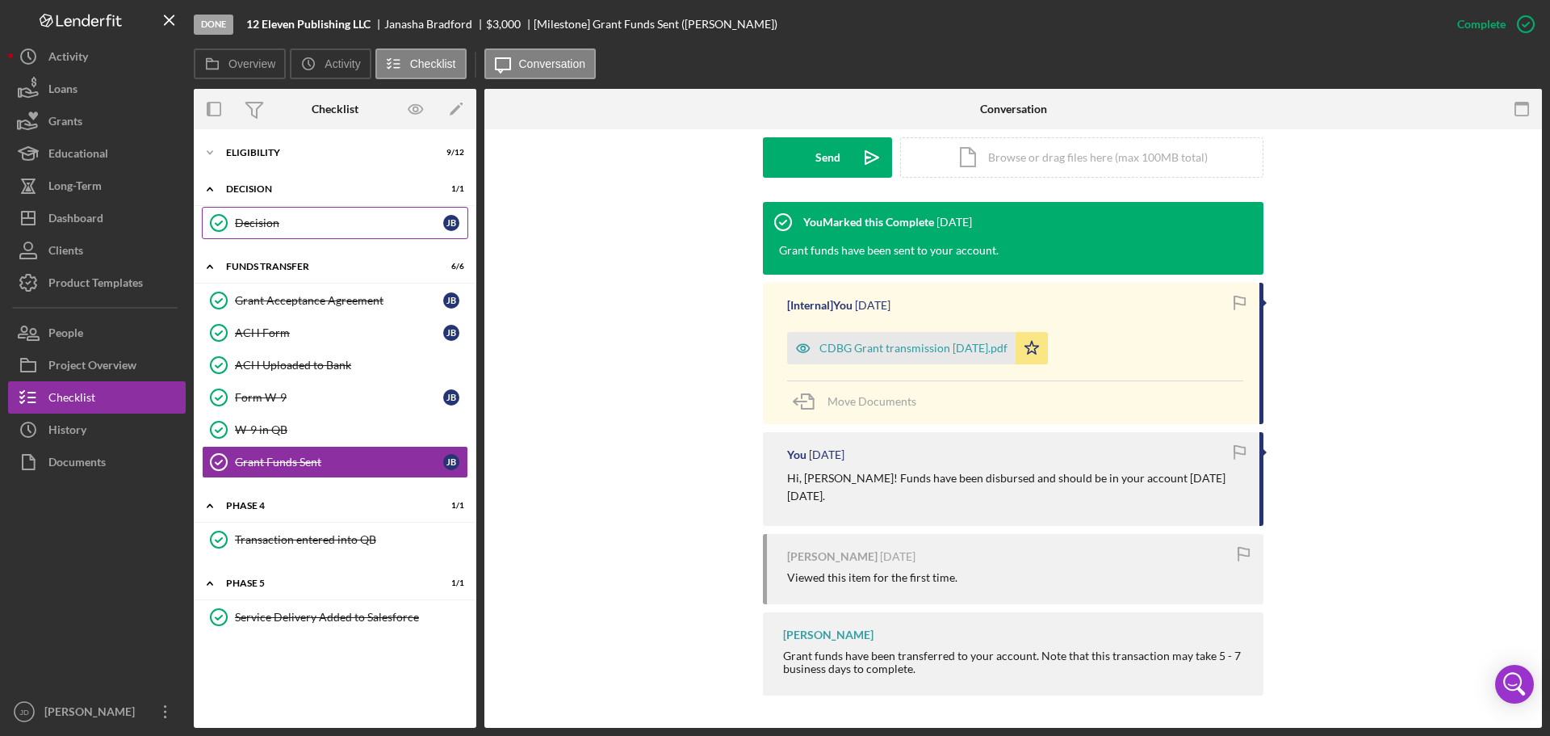
click at [291, 216] on div "Decision" at bounding box center [339, 222] width 208 height 13
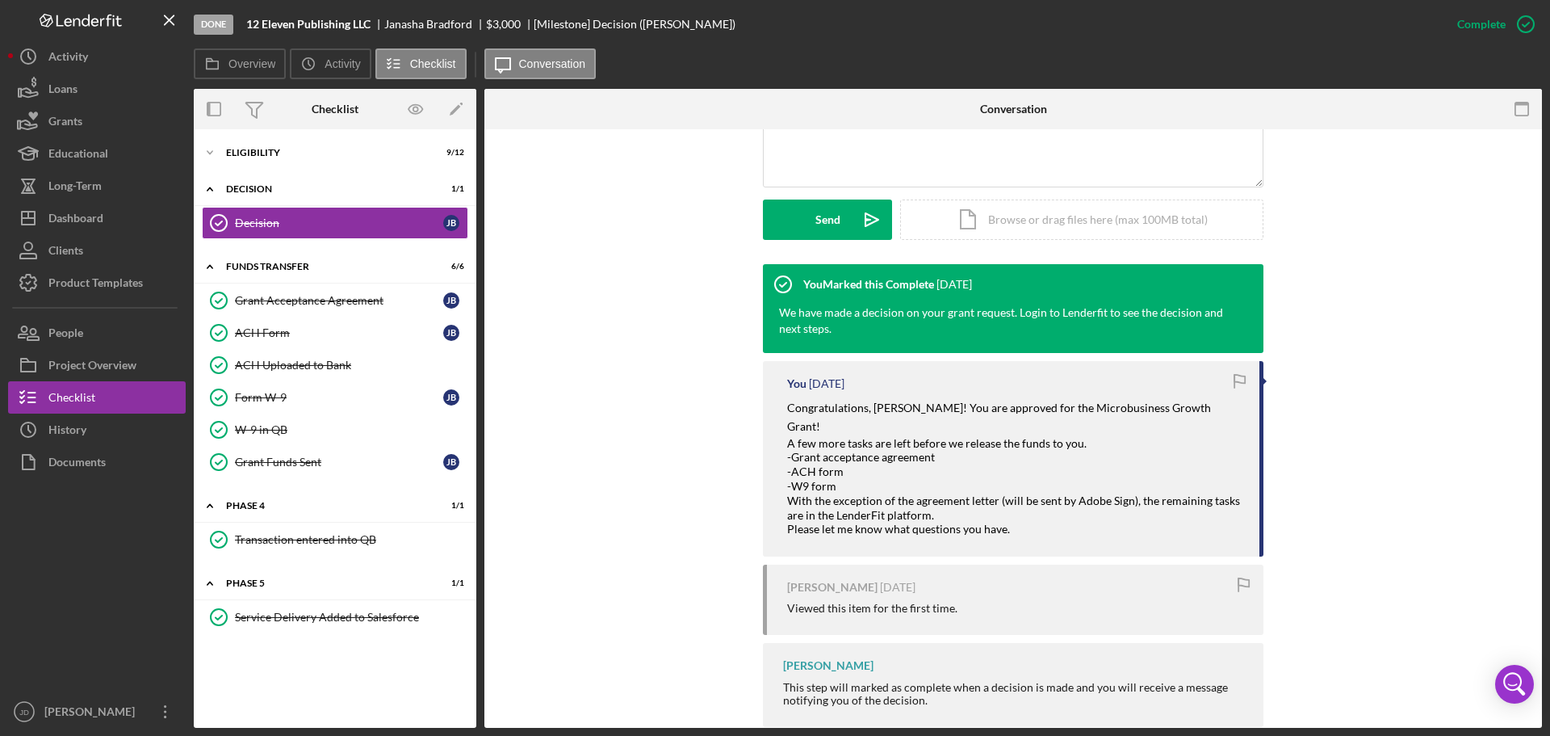
scroll to position [416, 0]
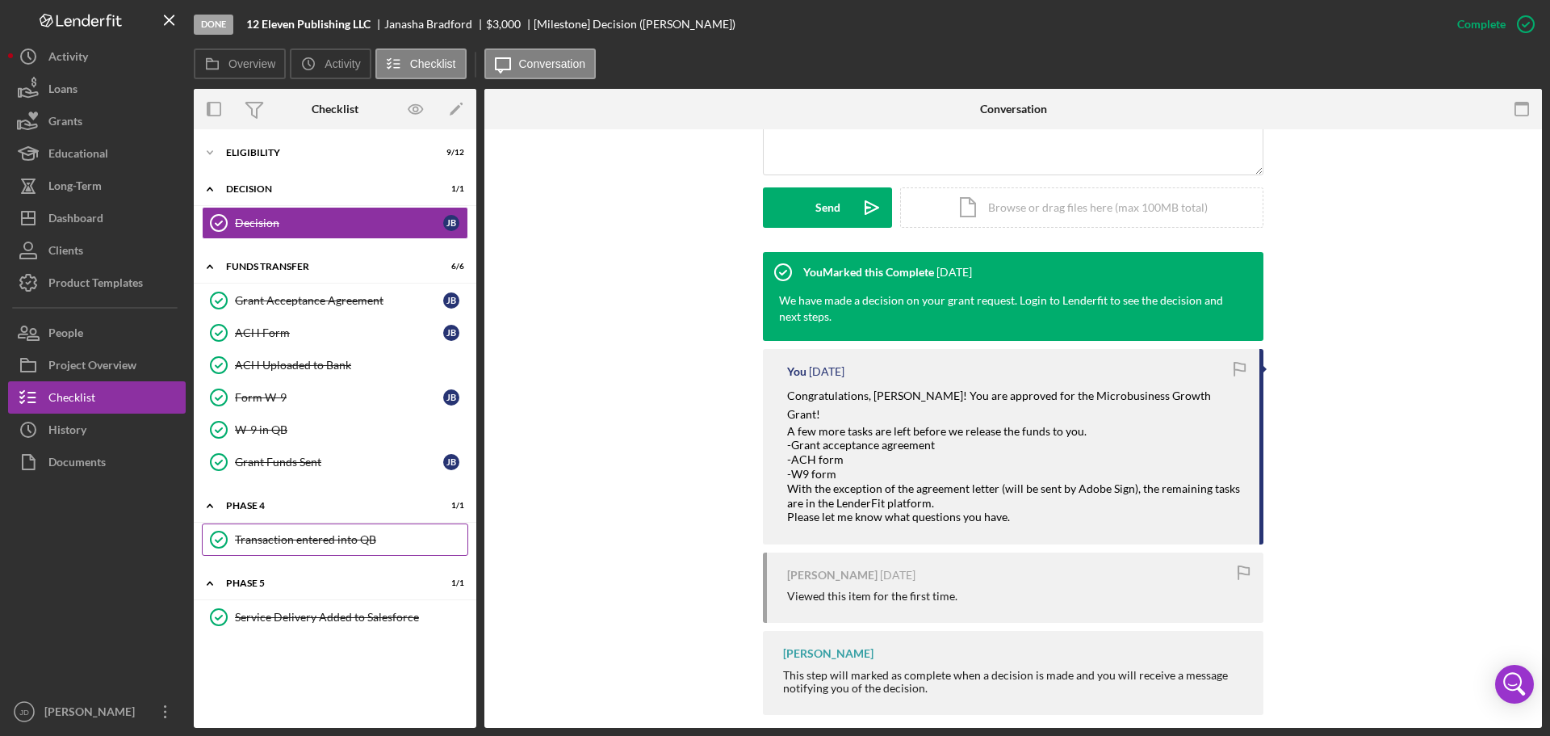
click at [302, 544] on div "Transaction entered into QB" at bounding box center [351, 539] width 233 height 13
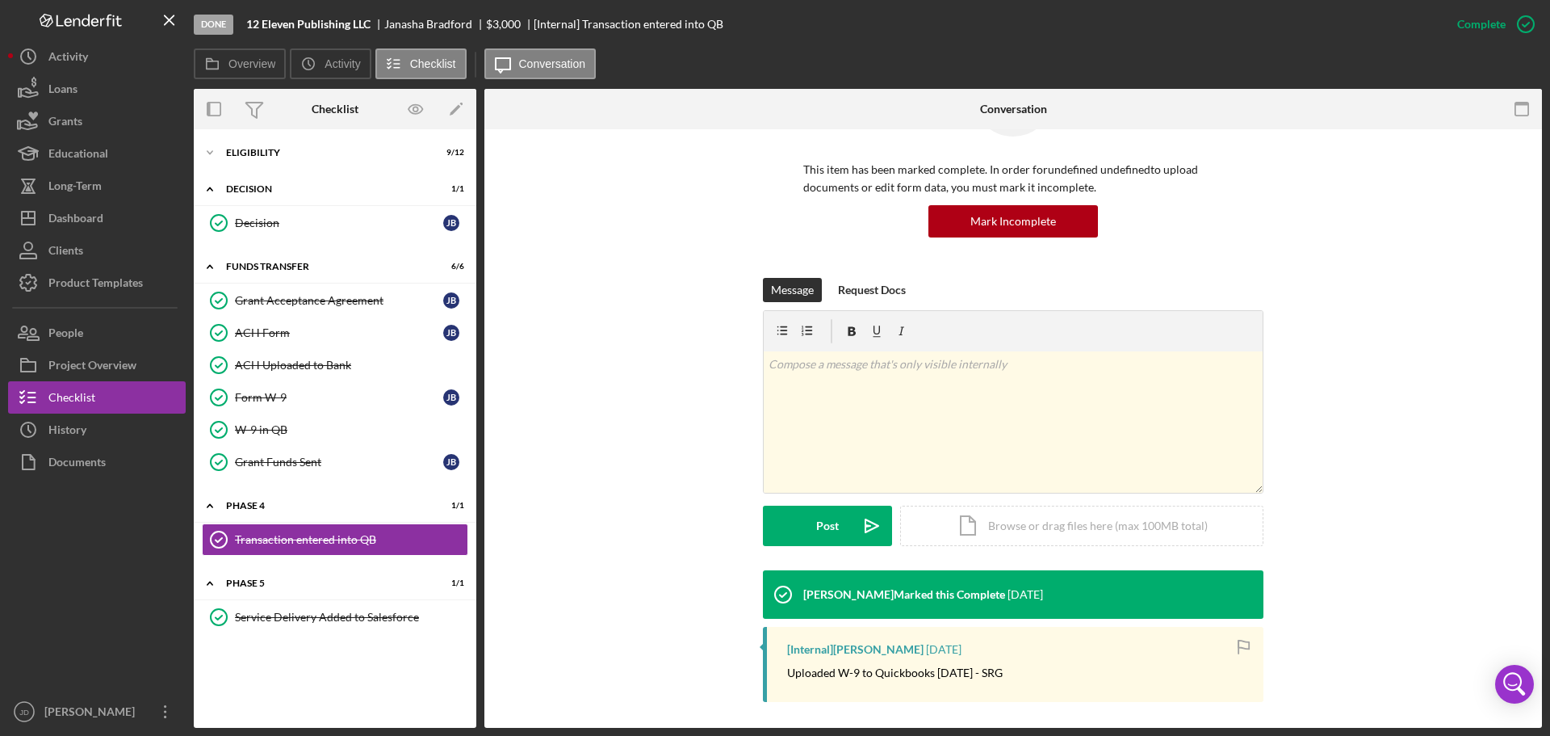
scroll to position [104, 0]
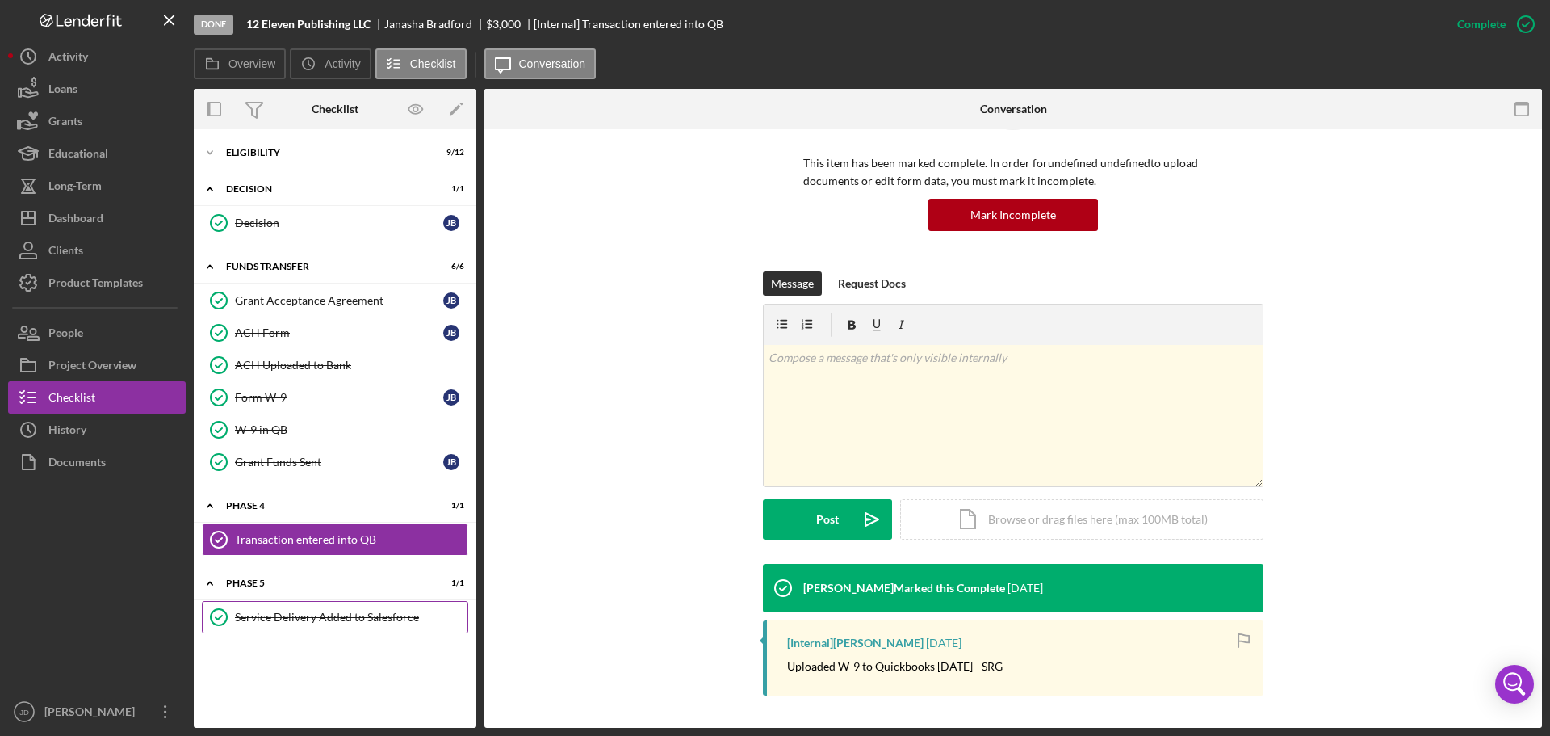
click at [326, 622] on div "Service Delivery Added to Salesforce" at bounding box center [351, 616] width 233 height 13
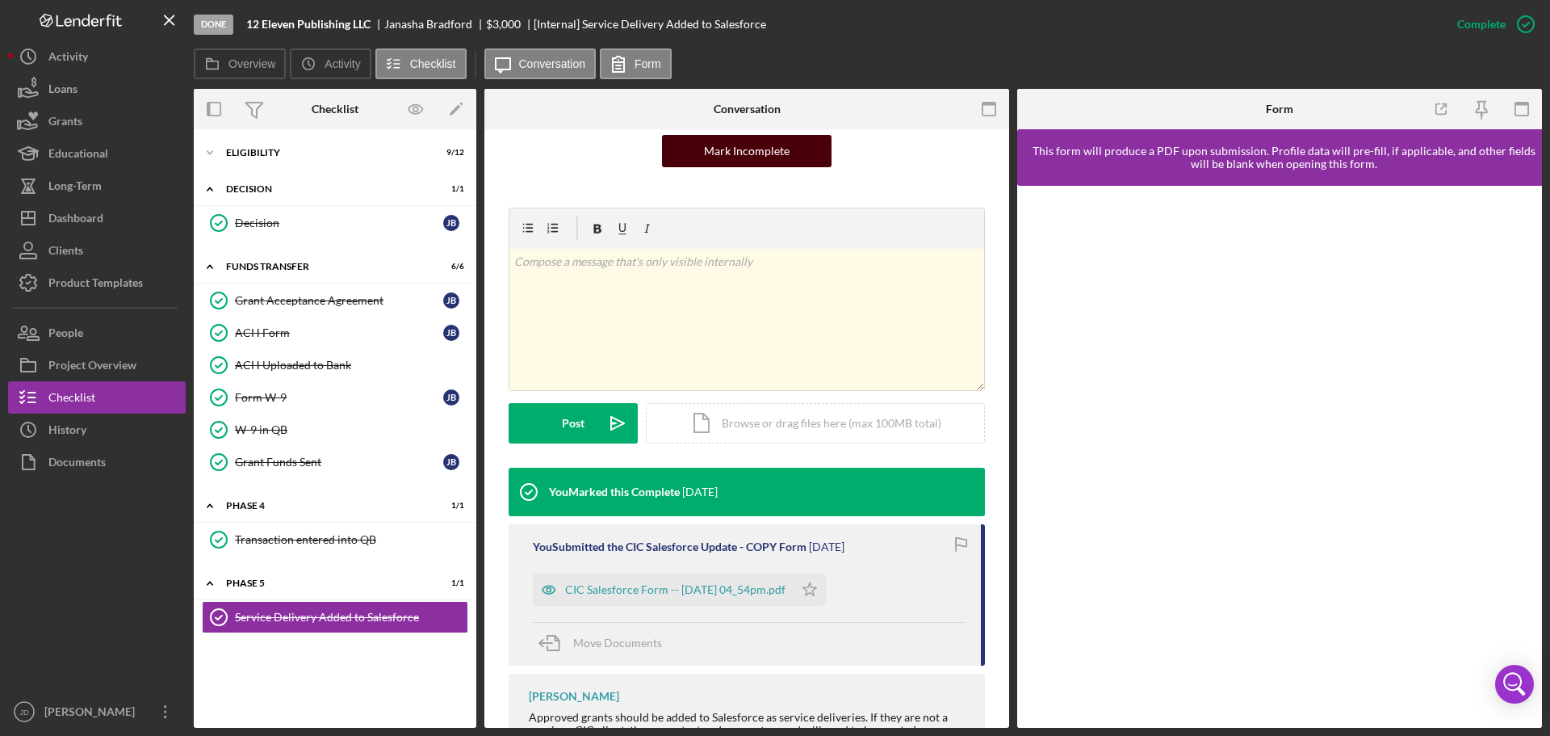
scroll to position [229, 0]
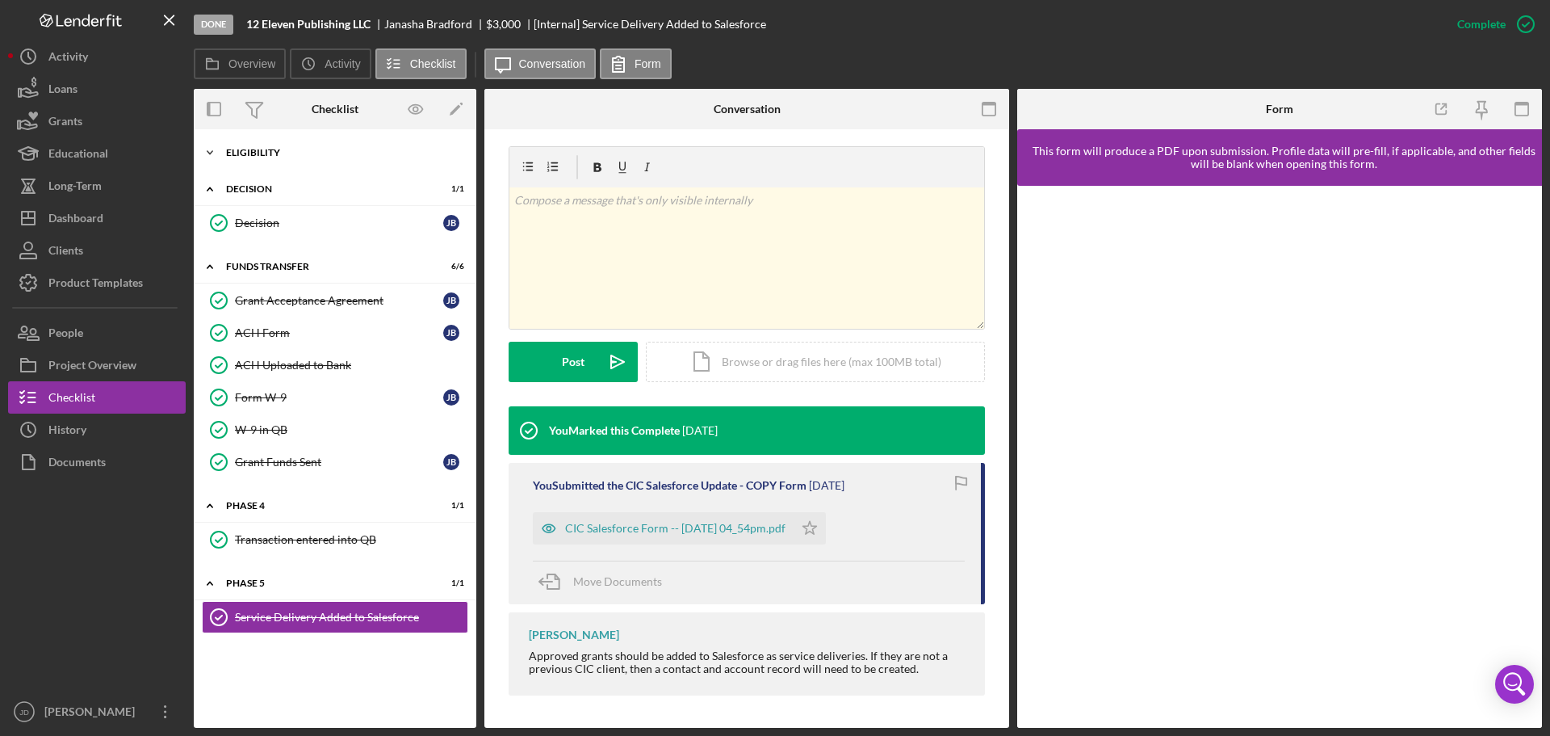
click at [266, 146] on div "Icon/Expander Eligibility 9 / 12" at bounding box center [335, 152] width 283 height 32
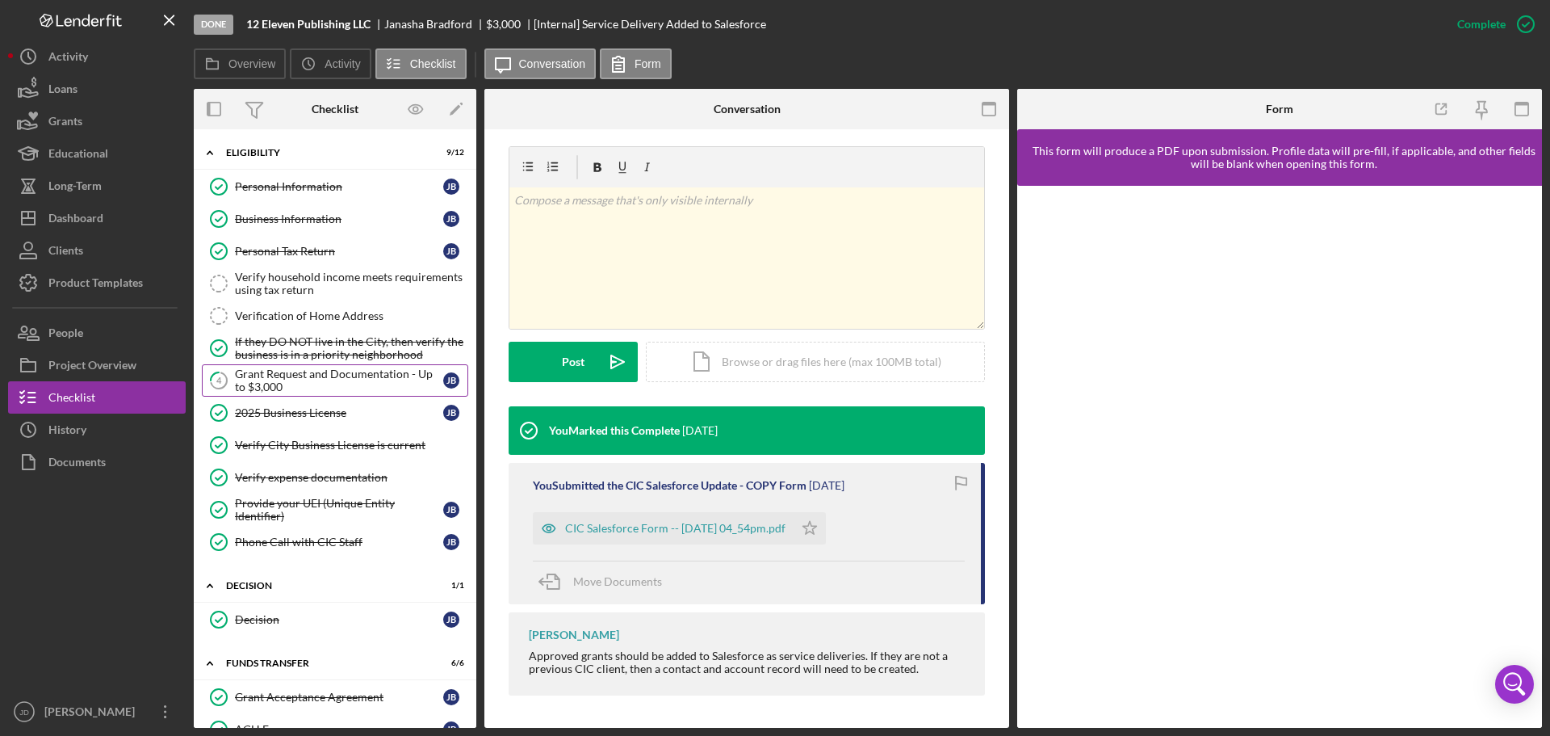
click at [291, 389] on div "Grant Request and Documentation - Up to $3,000" at bounding box center [339, 380] width 208 height 26
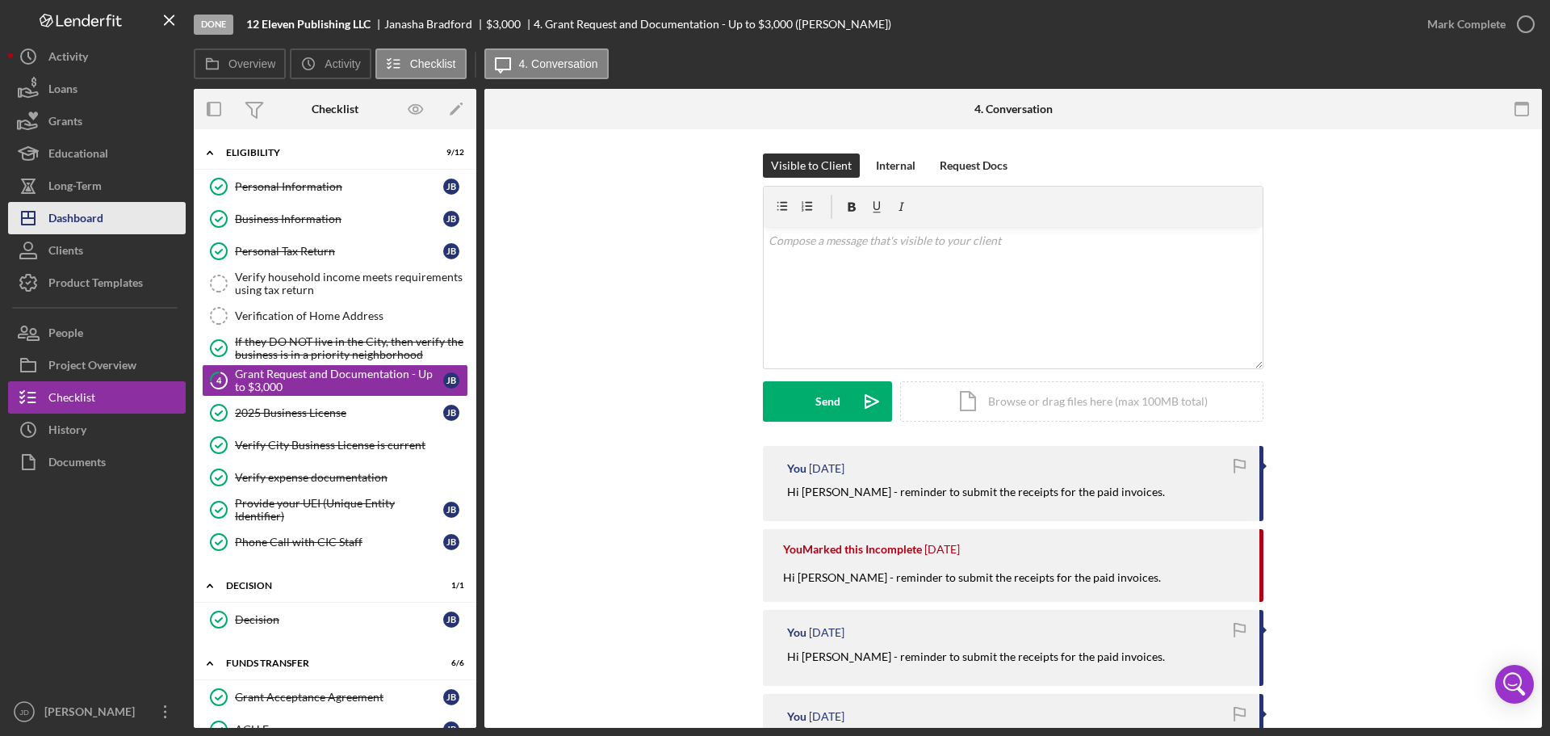
click at [86, 216] on div "Dashboard" at bounding box center [75, 220] width 55 height 36
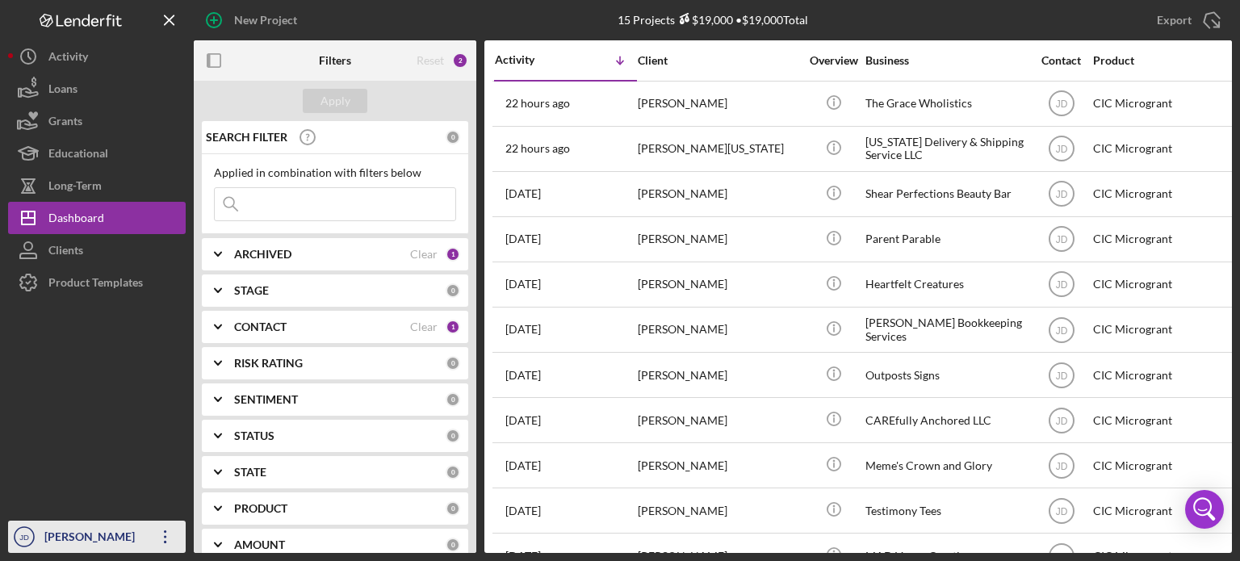
click at [166, 533] on icon "Icon/Overflow" at bounding box center [165, 537] width 40 height 40
click at [107, 383] on div at bounding box center [97, 410] width 178 height 222
click at [168, 539] on icon "Icon/Overflow" at bounding box center [165, 537] width 40 height 40
click at [117, 394] on div at bounding box center [97, 410] width 178 height 222
click at [170, 529] on icon "Icon/Overflow" at bounding box center [165, 537] width 40 height 40
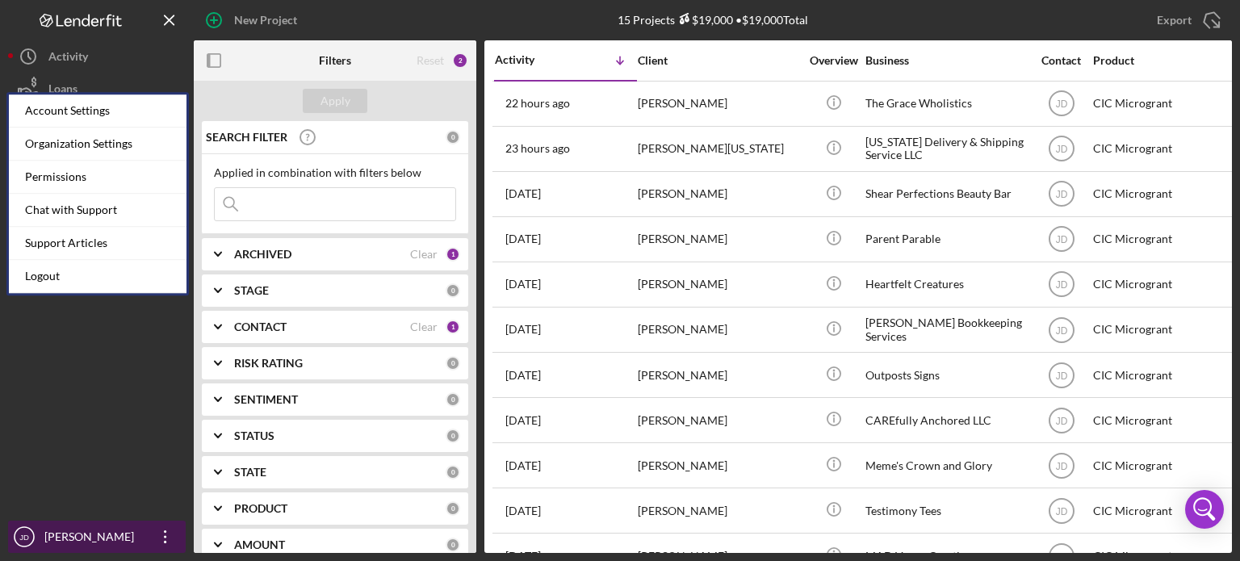
click at [160, 532] on icon "Icon/Overflow" at bounding box center [165, 537] width 40 height 40
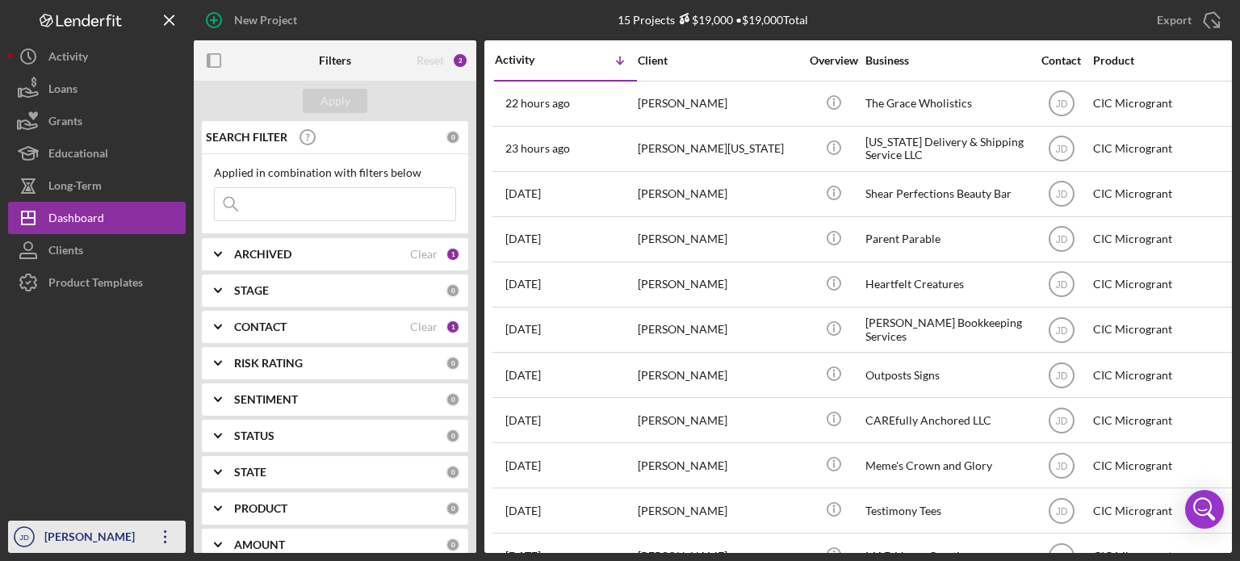
click at [160, 532] on icon "Icon/Overflow" at bounding box center [165, 537] width 40 height 40
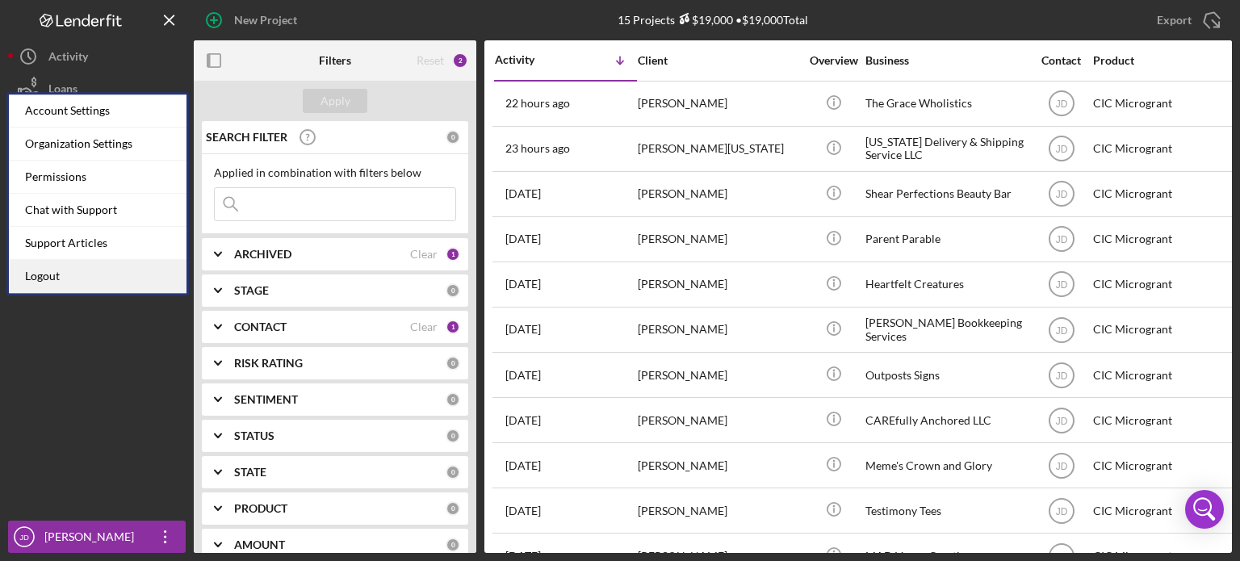
click at [38, 282] on link "Logout" at bounding box center [98, 276] width 178 height 33
